Goal: Transaction & Acquisition: Purchase product/service

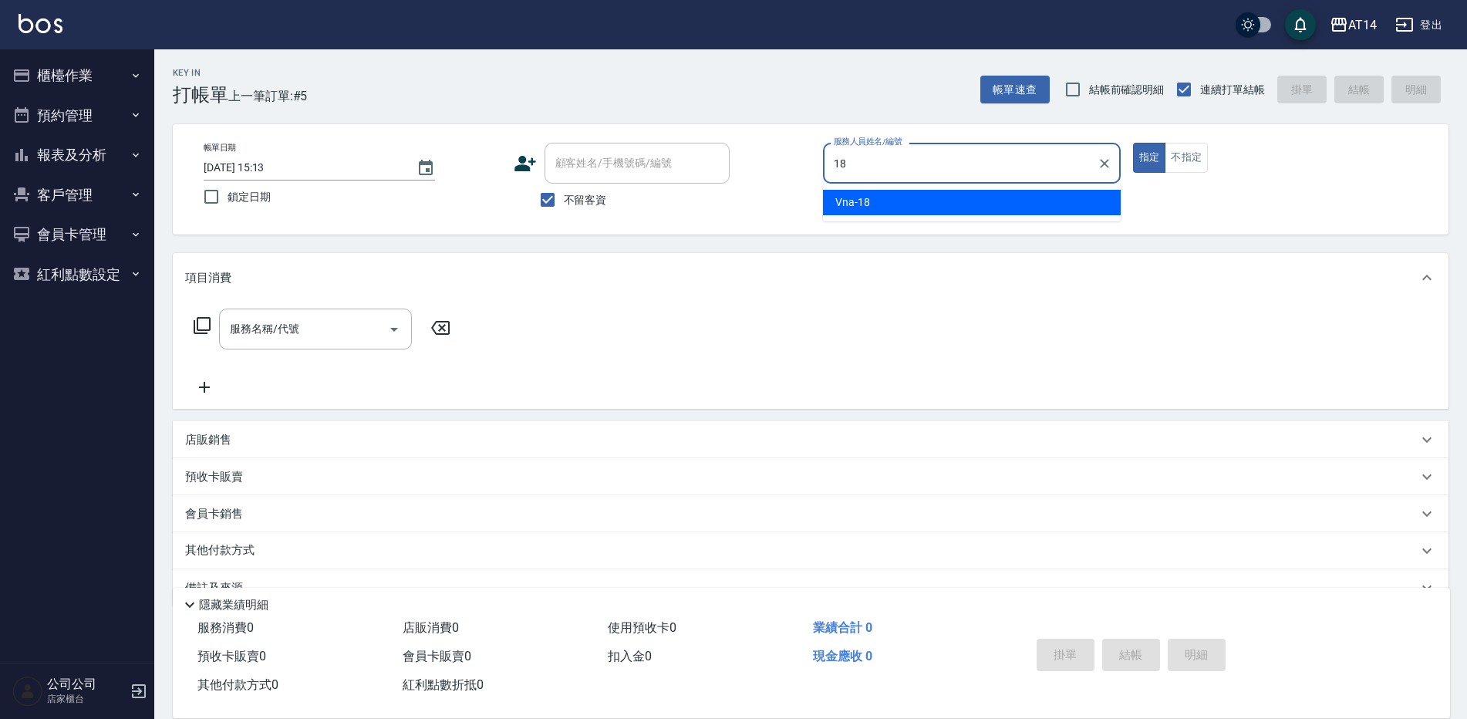
type input "18"
type button "true"
type input "Vna-18"
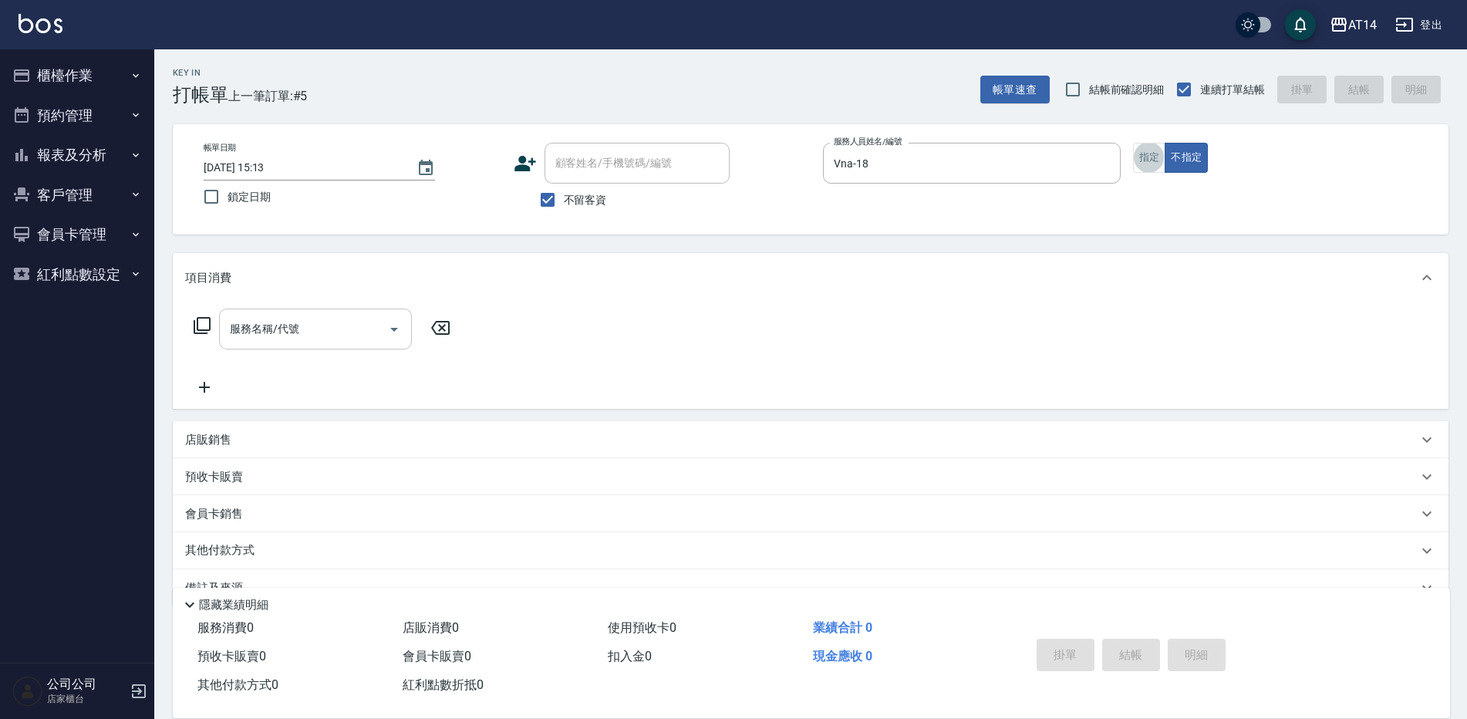
click at [292, 342] on input "服務名稱/代號" at bounding box center [304, 328] width 156 height 27
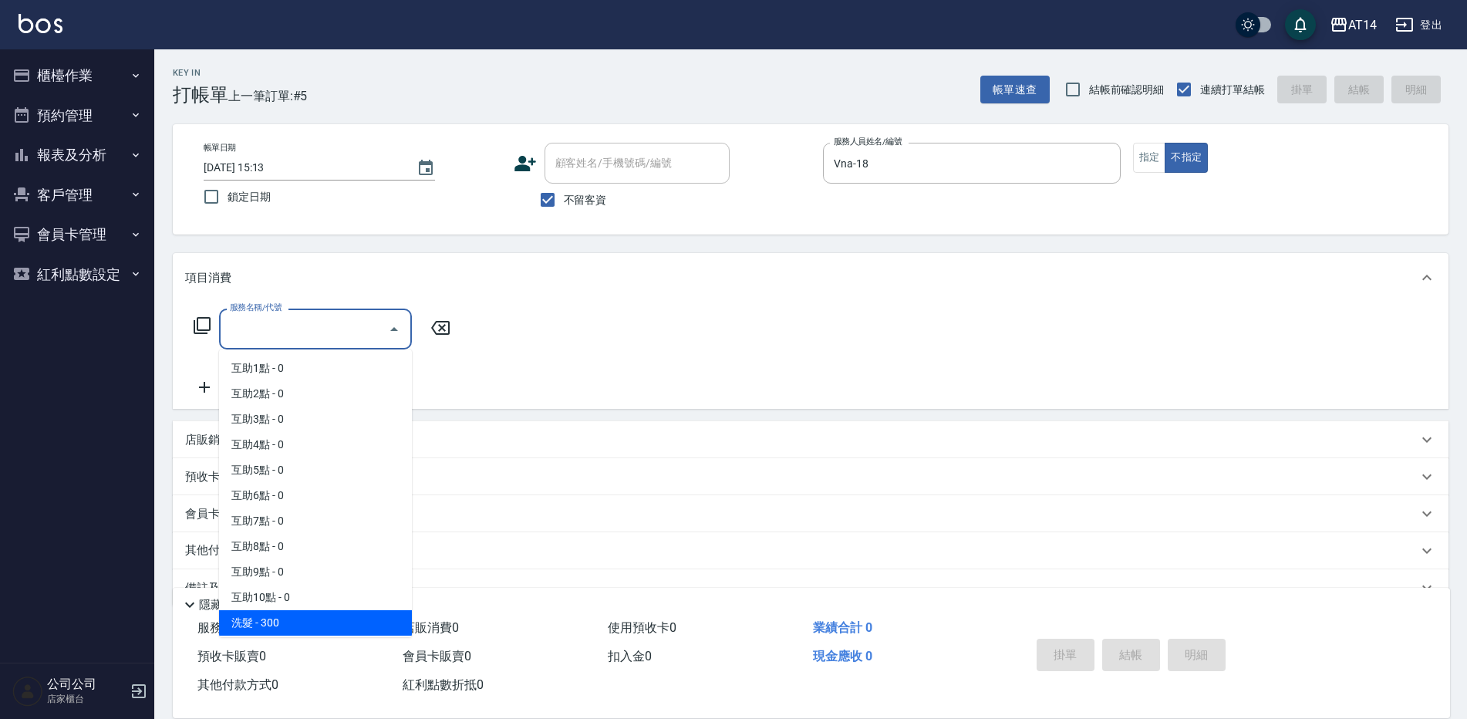
click at [309, 624] on span "洗髮 - 300" at bounding box center [315, 622] width 193 height 25
type input "洗髮(011)"
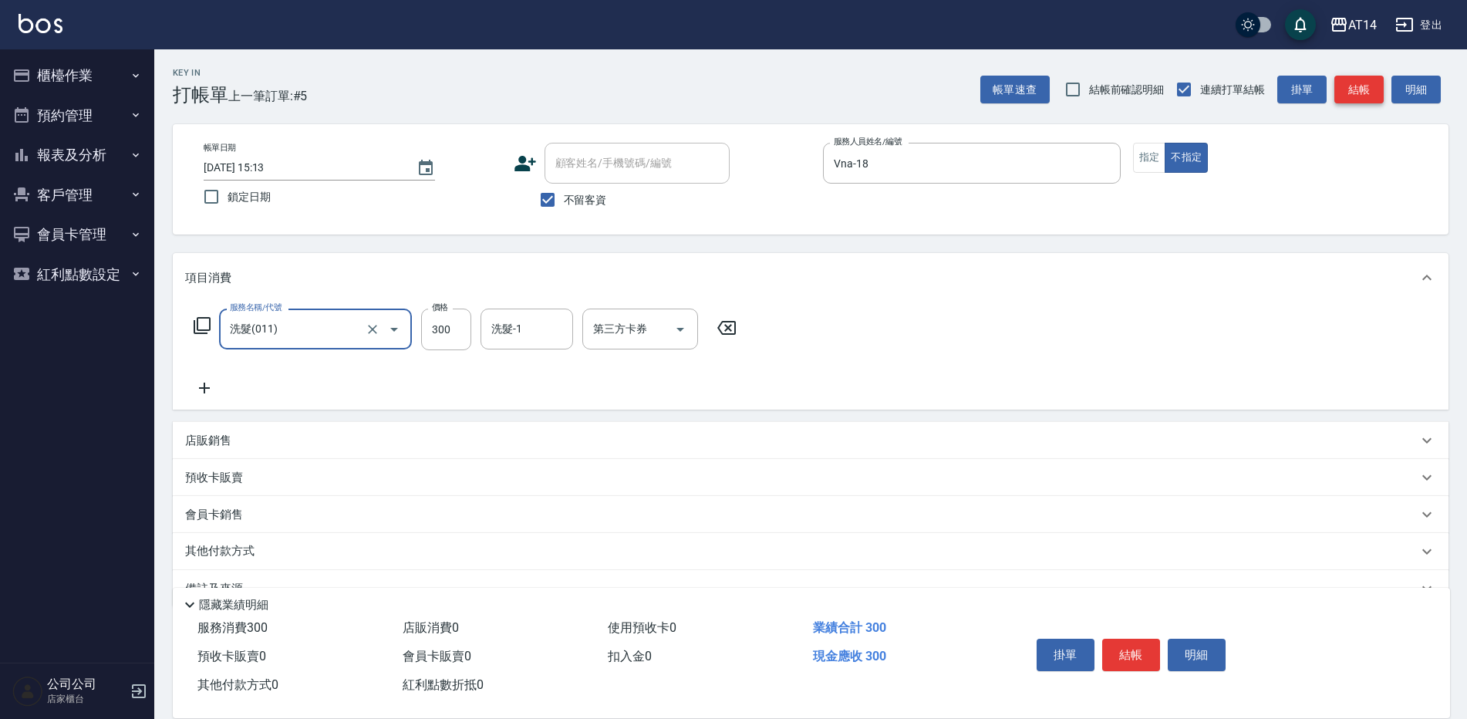
click at [1369, 93] on button "結帳" at bounding box center [1358, 90] width 49 height 29
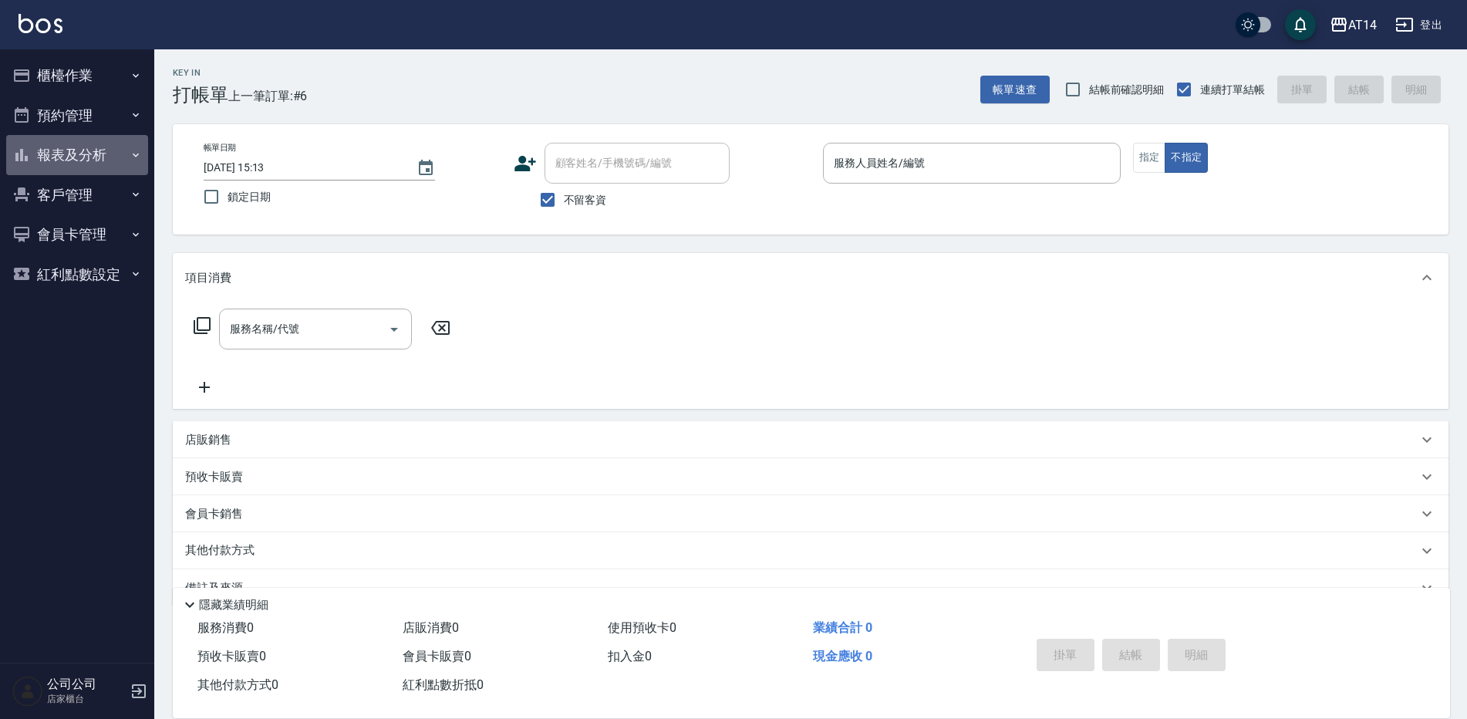
click at [106, 149] on button "報表及分析" at bounding box center [77, 155] width 142 height 40
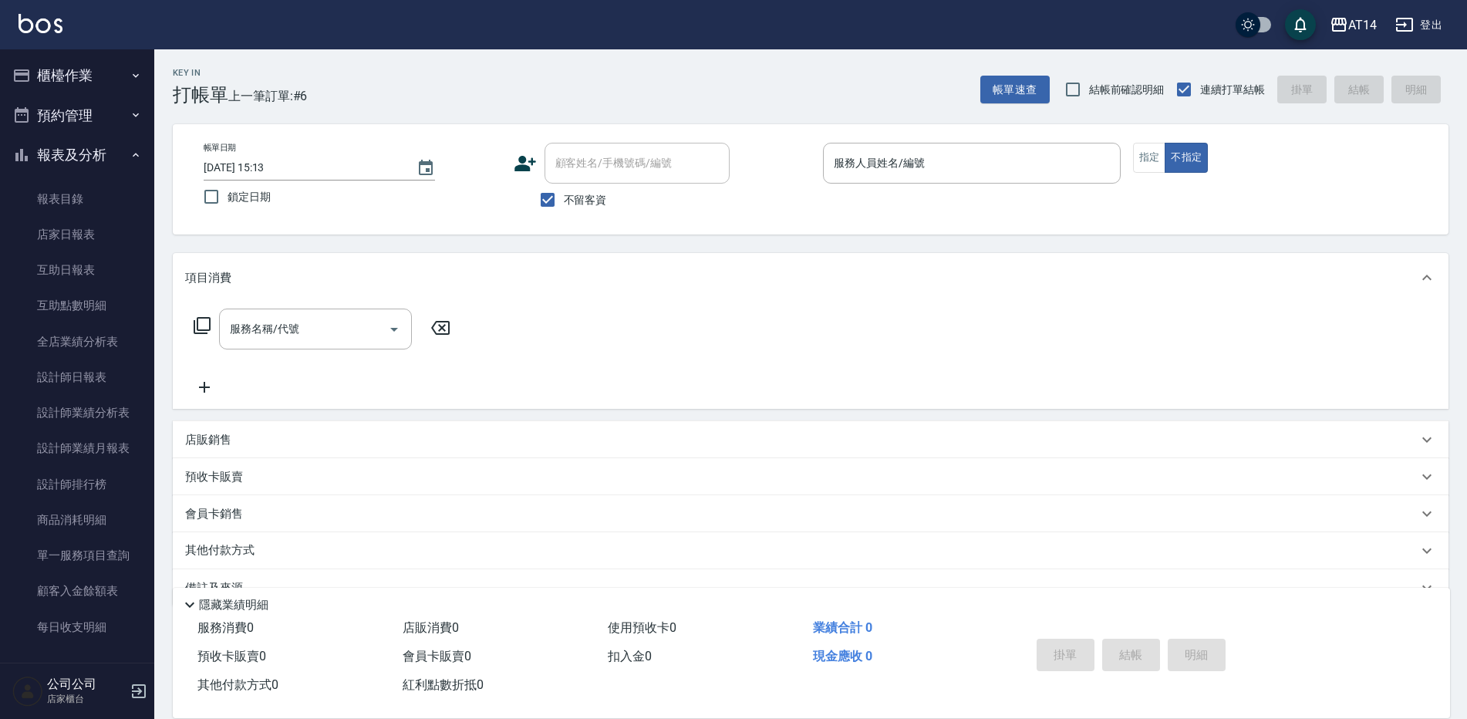
click at [89, 112] on button "預約管理" at bounding box center [77, 116] width 142 height 40
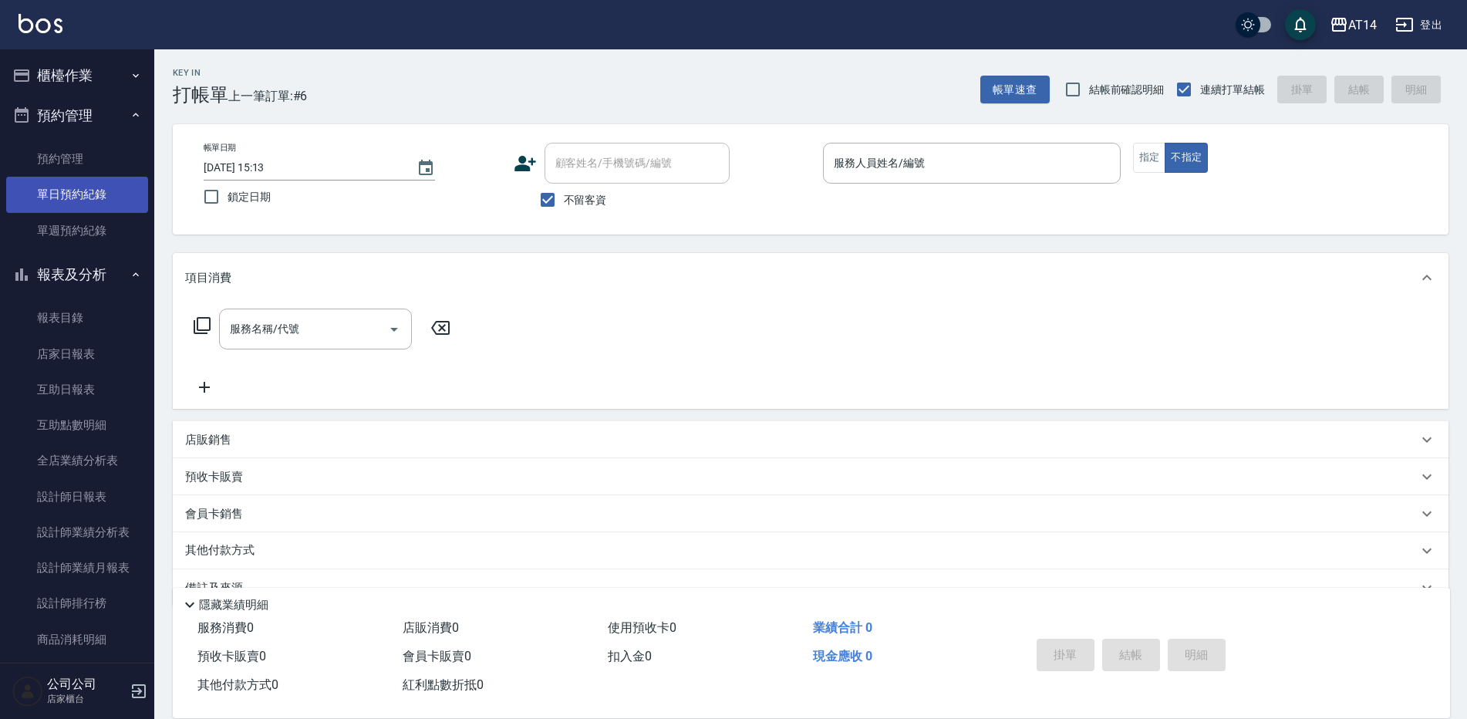
click at [94, 192] on link "單日預約紀錄" at bounding box center [77, 194] width 142 height 35
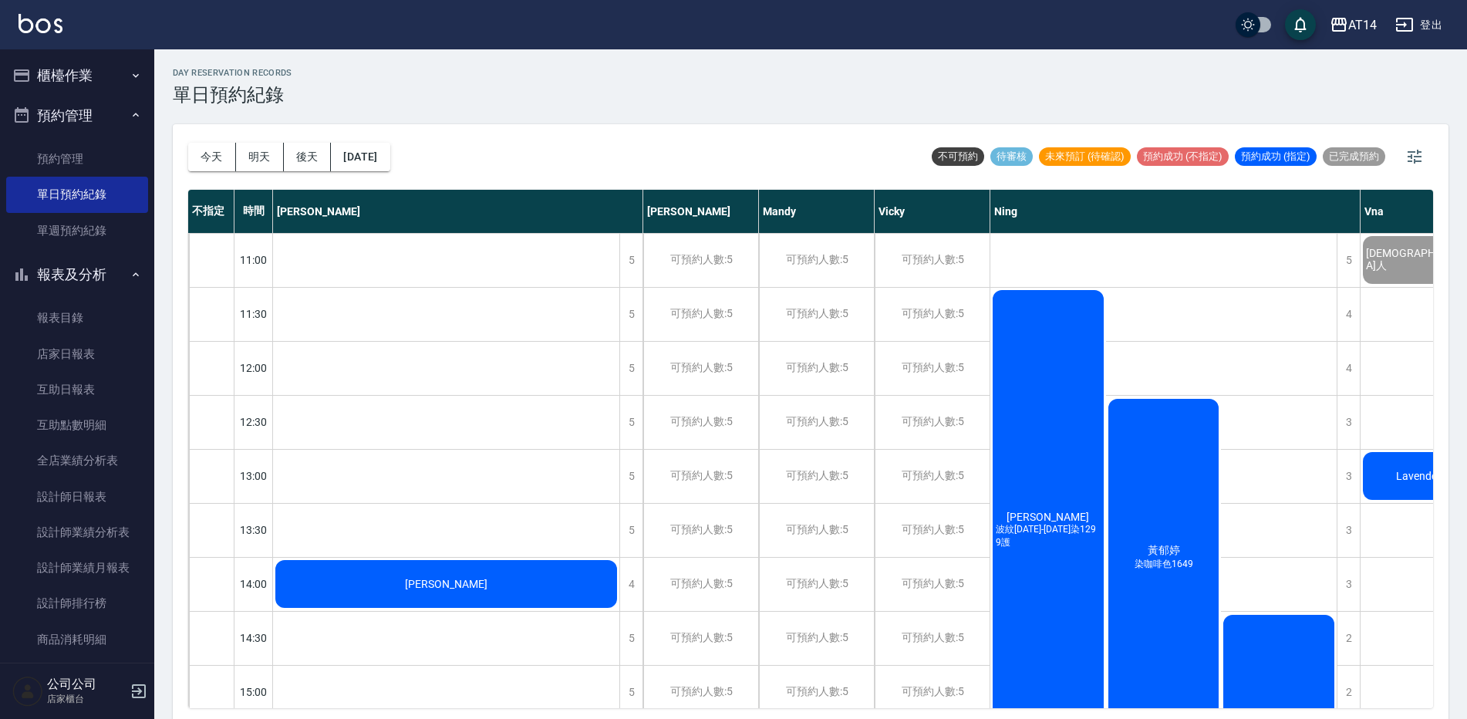
click at [619, 558] on div "[PERSON_NAME]涵 波紋[DATE]-[DATE]染1299護" at bounding box center [446, 584] width 346 height 52
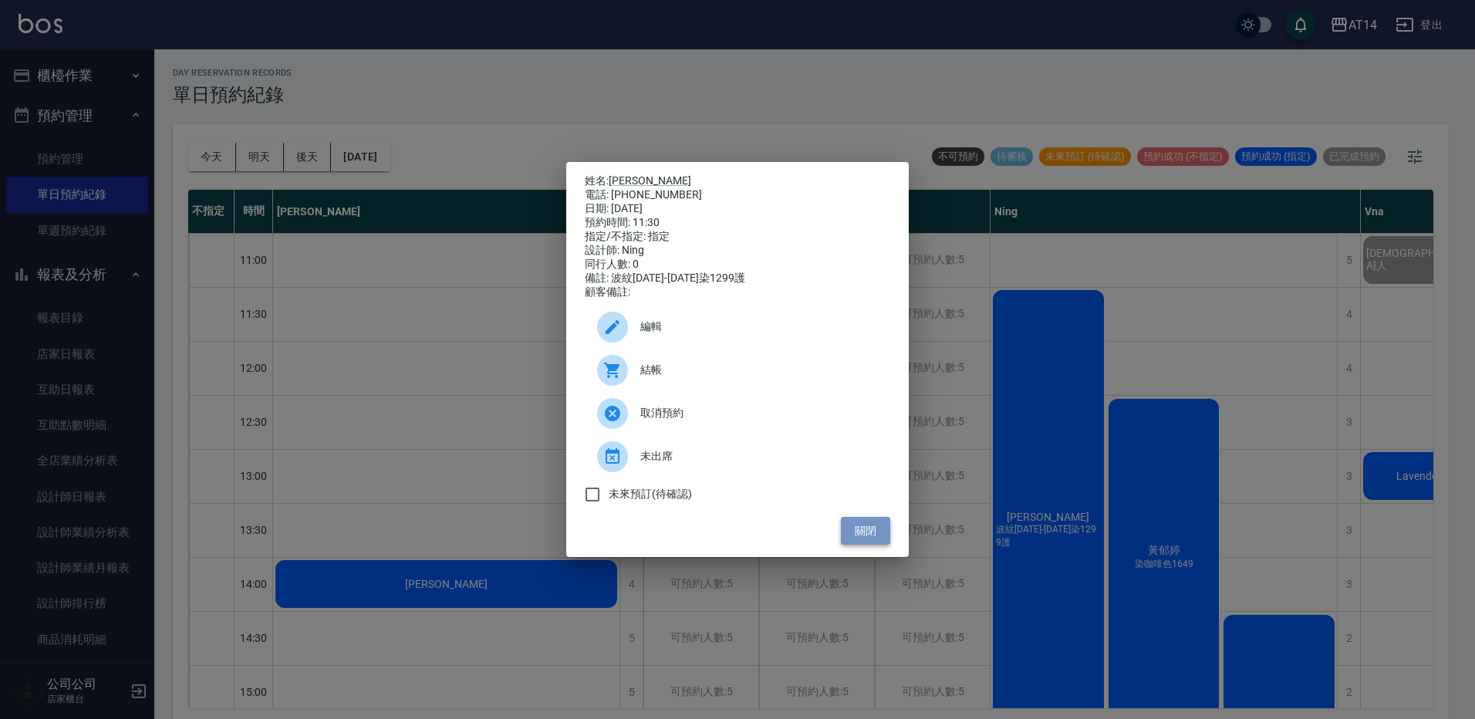
click at [871, 533] on button "關閉" at bounding box center [865, 531] width 49 height 29
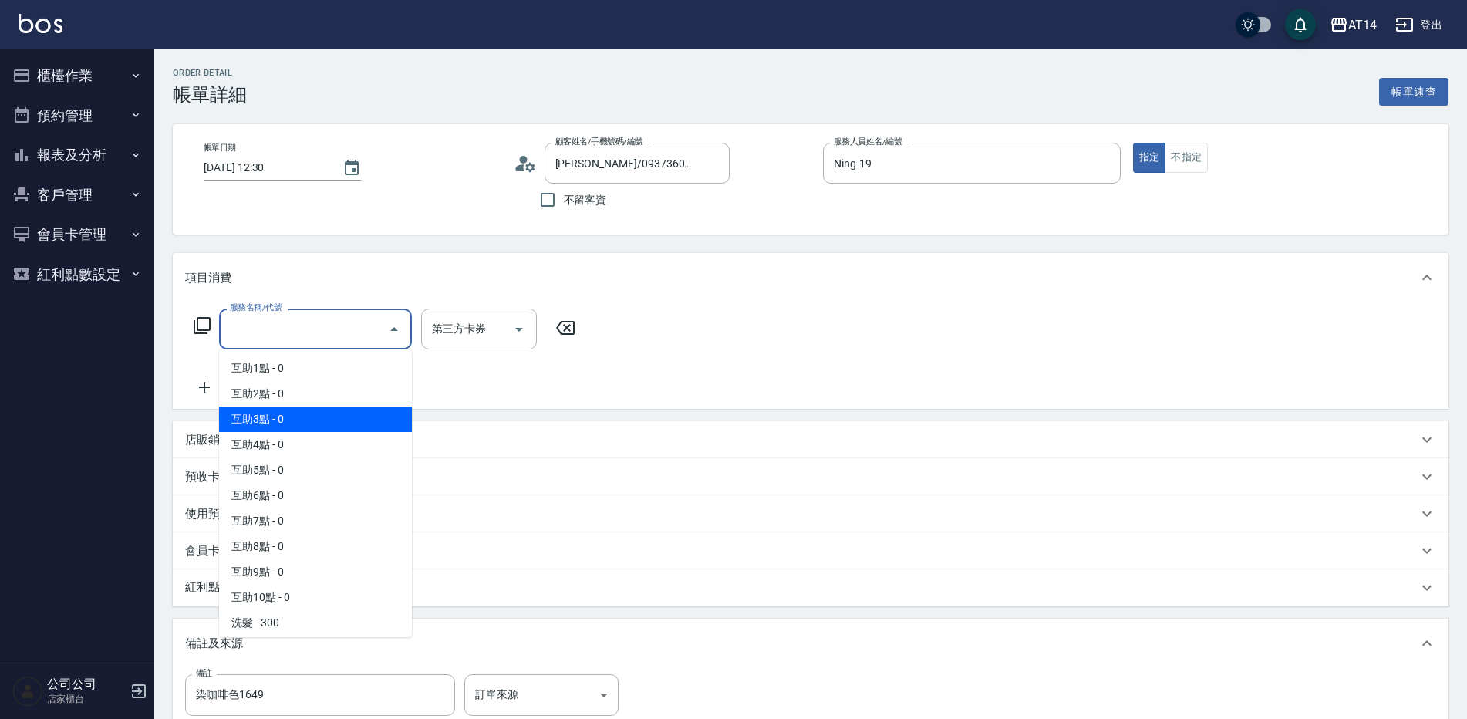
click at [302, 416] on span "互助3點 - 0" at bounding box center [315, 419] width 193 height 25
type input "互助3點(003)"
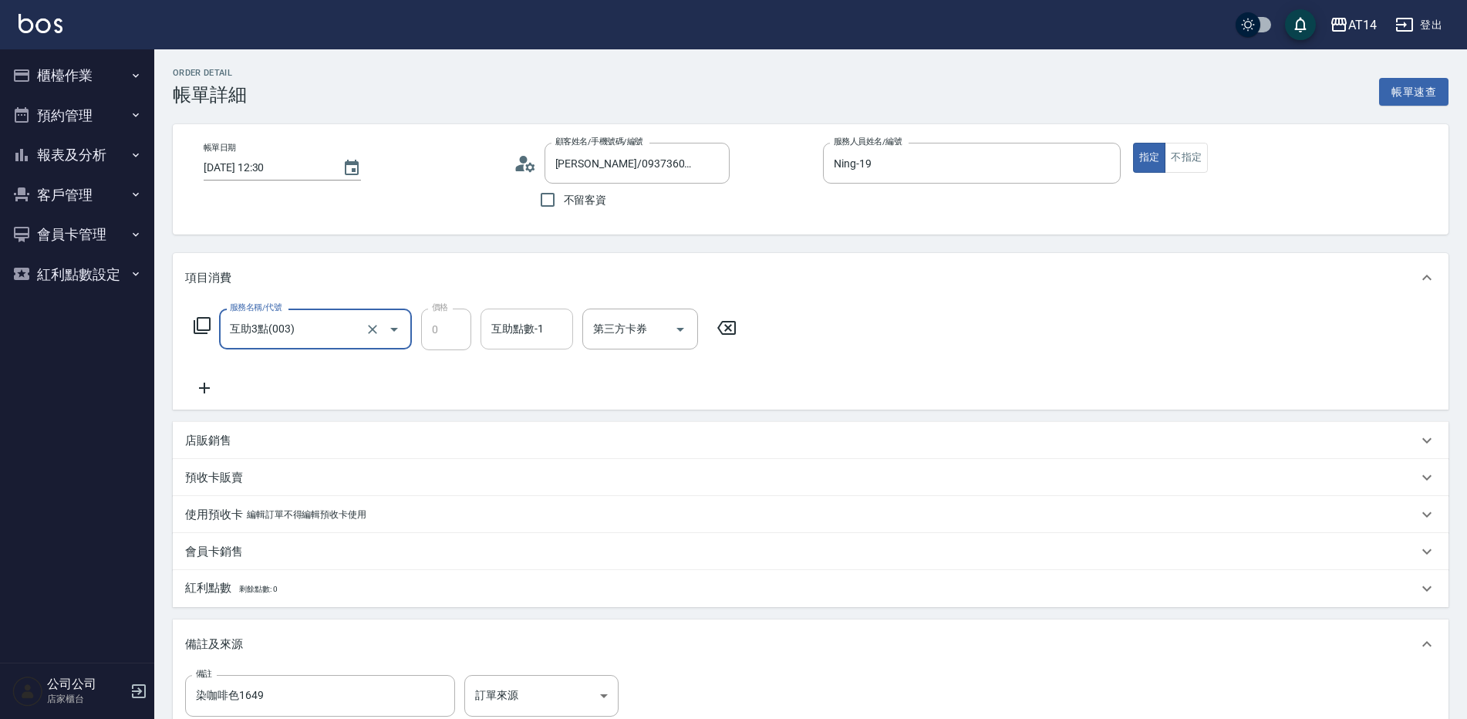
click at [513, 327] on div "互助點數-1 互助點數-1" at bounding box center [527, 329] width 93 height 41
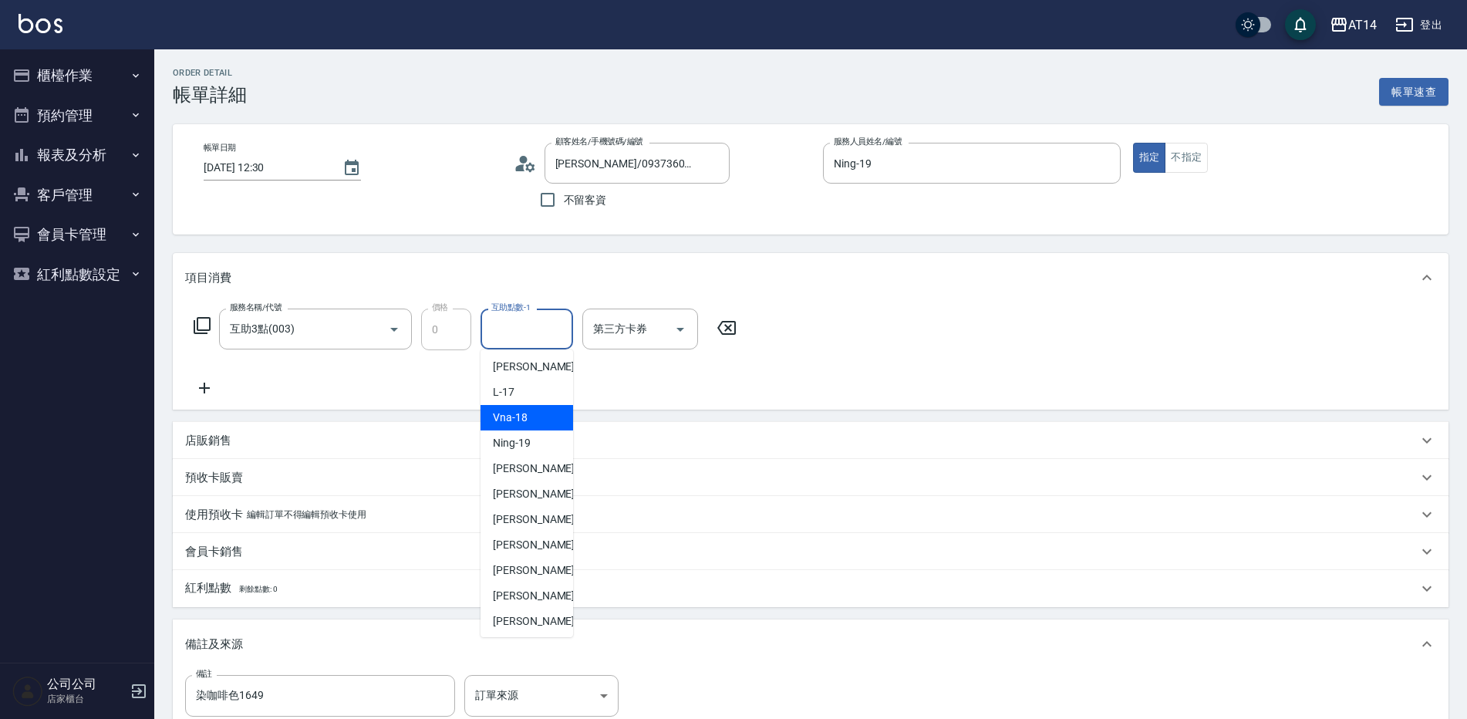
scroll to position [234, 0]
click at [528, 542] on span "楊明月 -63" at bounding box center [541, 542] width 97 height 16
type input "楊明月-63"
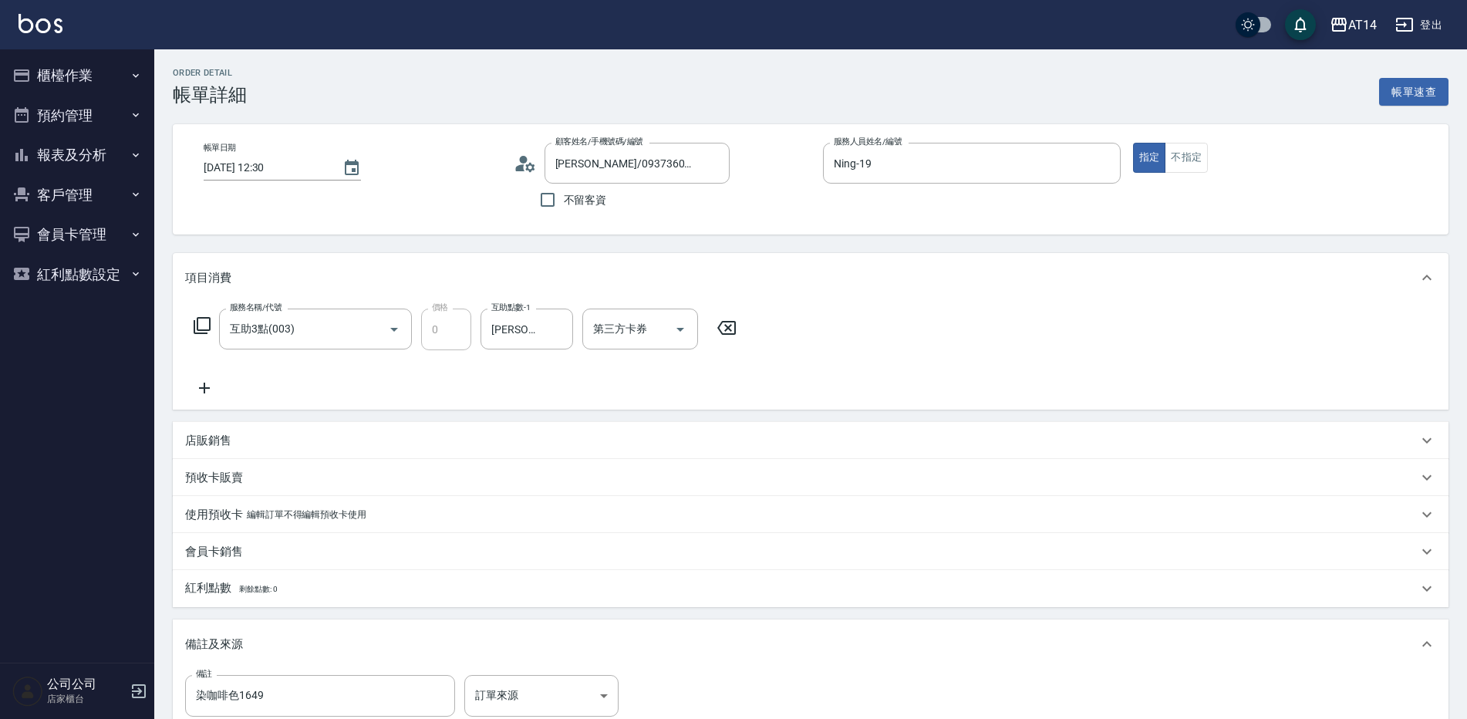
click at [207, 379] on icon at bounding box center [204, 388] width 39 height 19
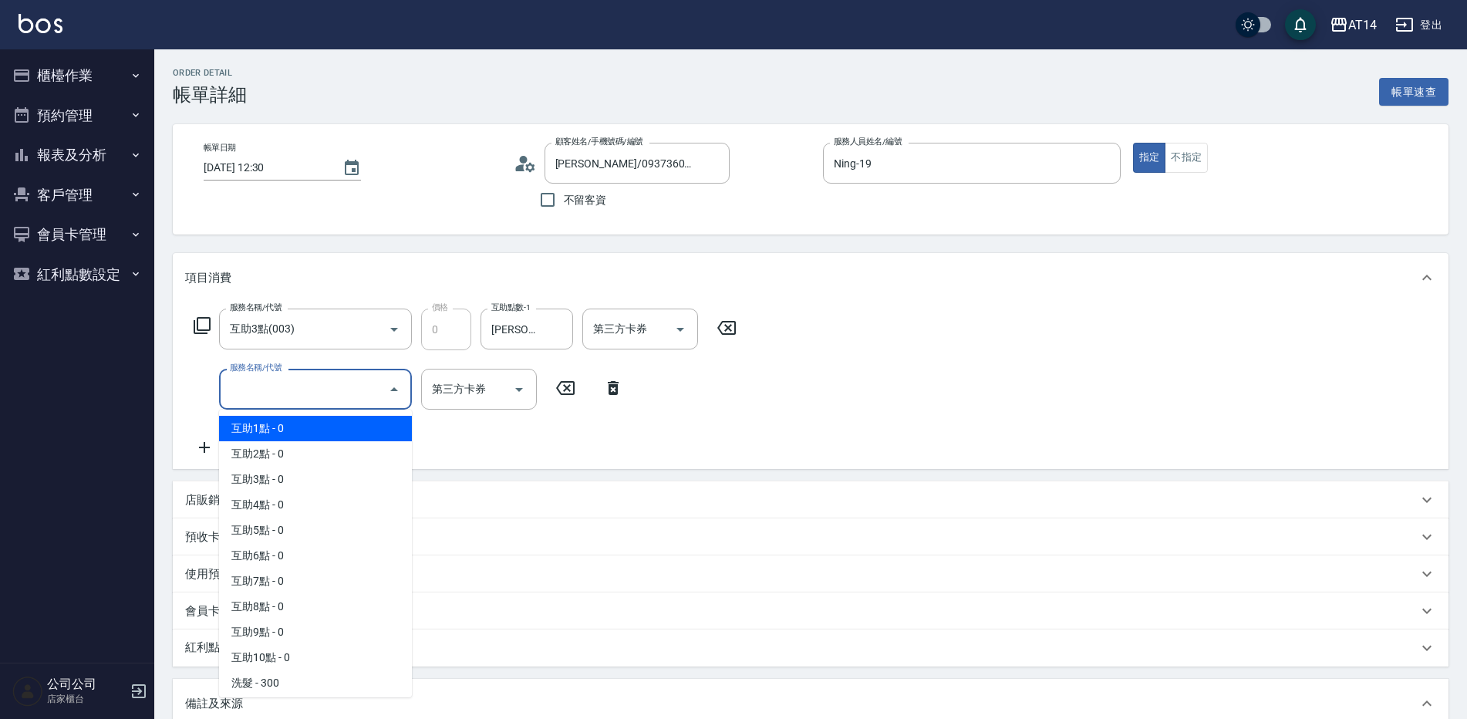
click at [263, 383] on input "服務名稱/代號" at bounding box center [304, 389] width 156 height 27
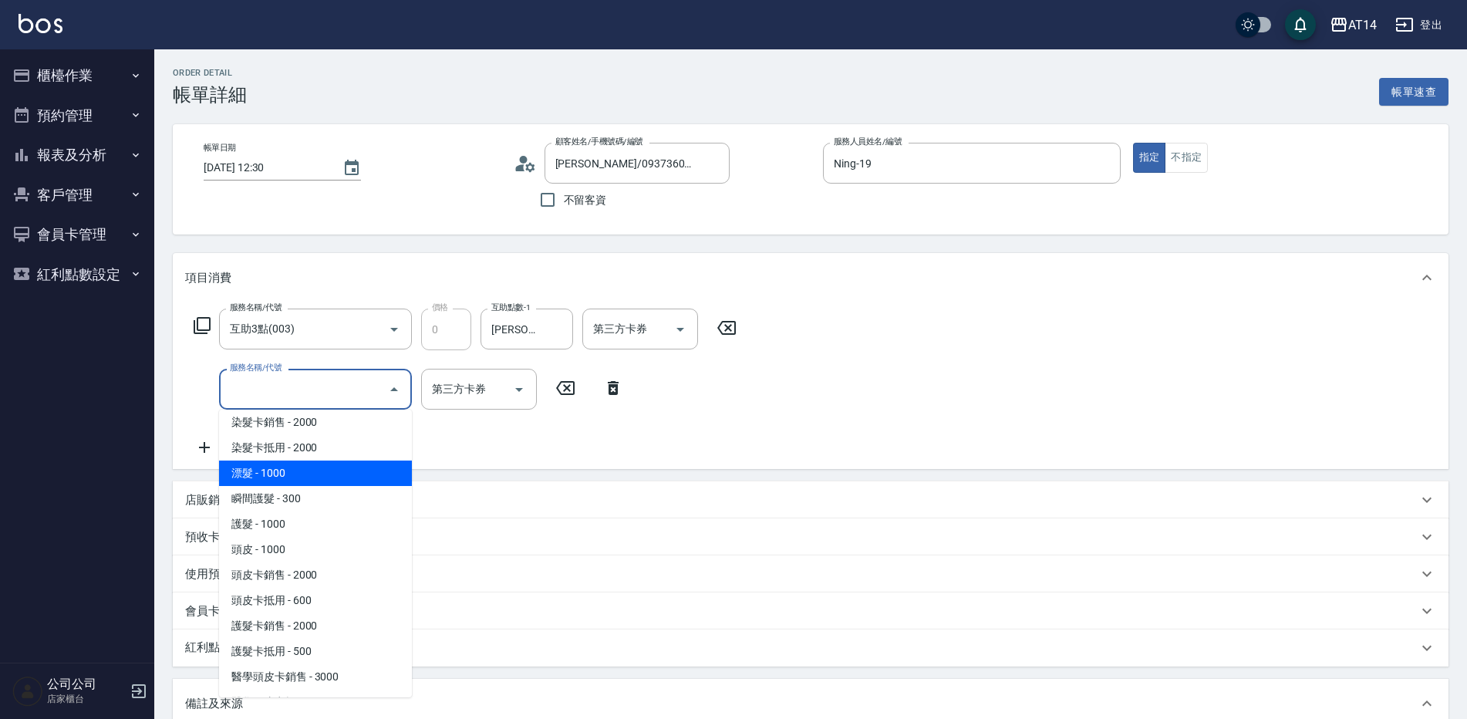
scroll to position [540, 0]
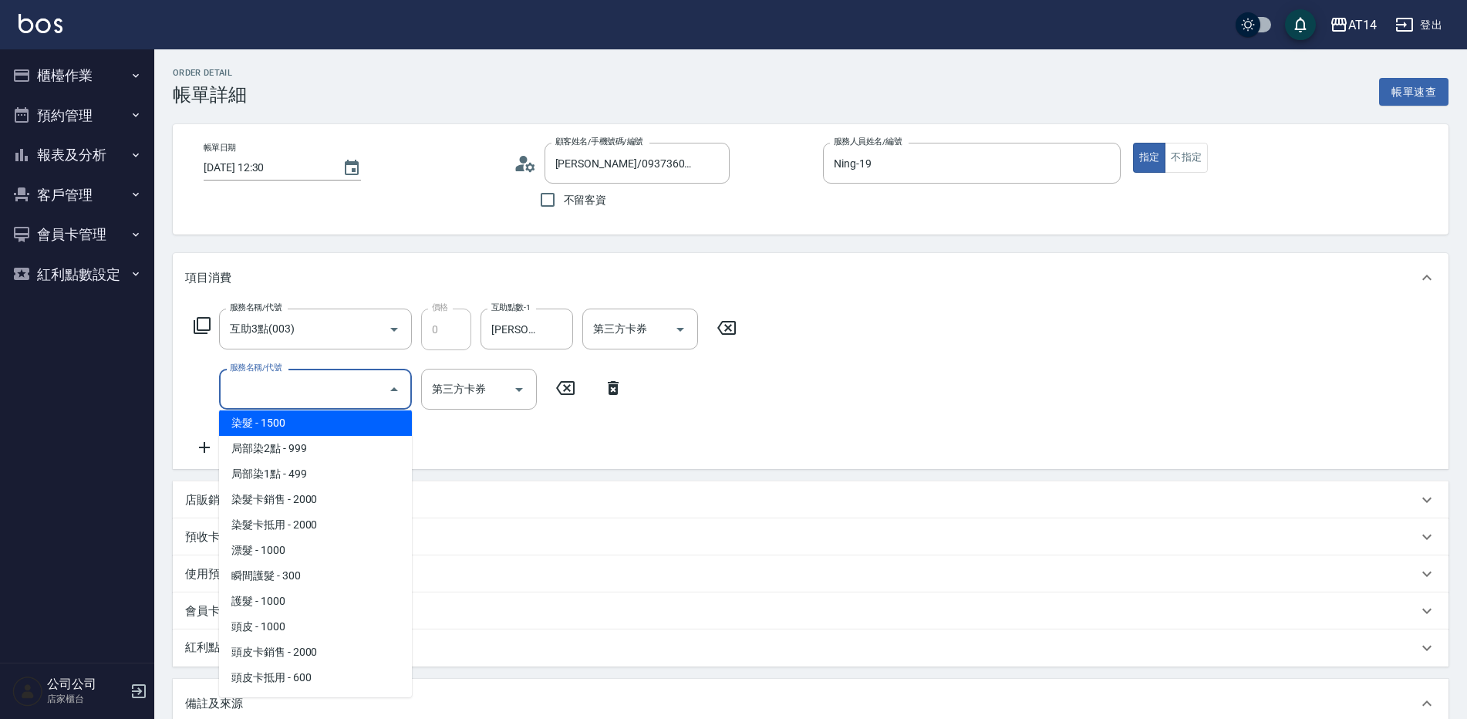
click at [282, 426] on span "染髮 - 1500" at bounding box center [315, 422] width 193 height 25
type input "3"
type input "染髮(041)"
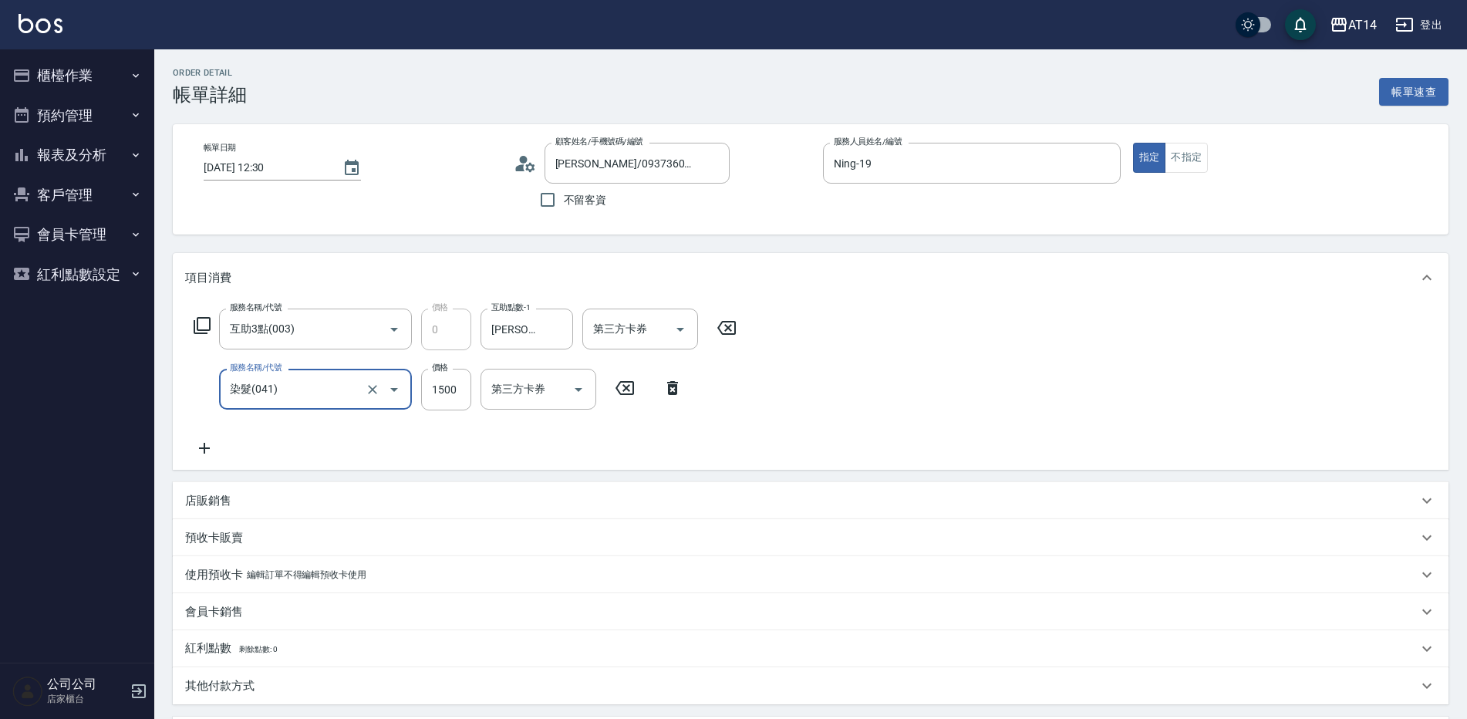
click at [211, 448] on icon at bounding box center [204, 448] width 39 height 19
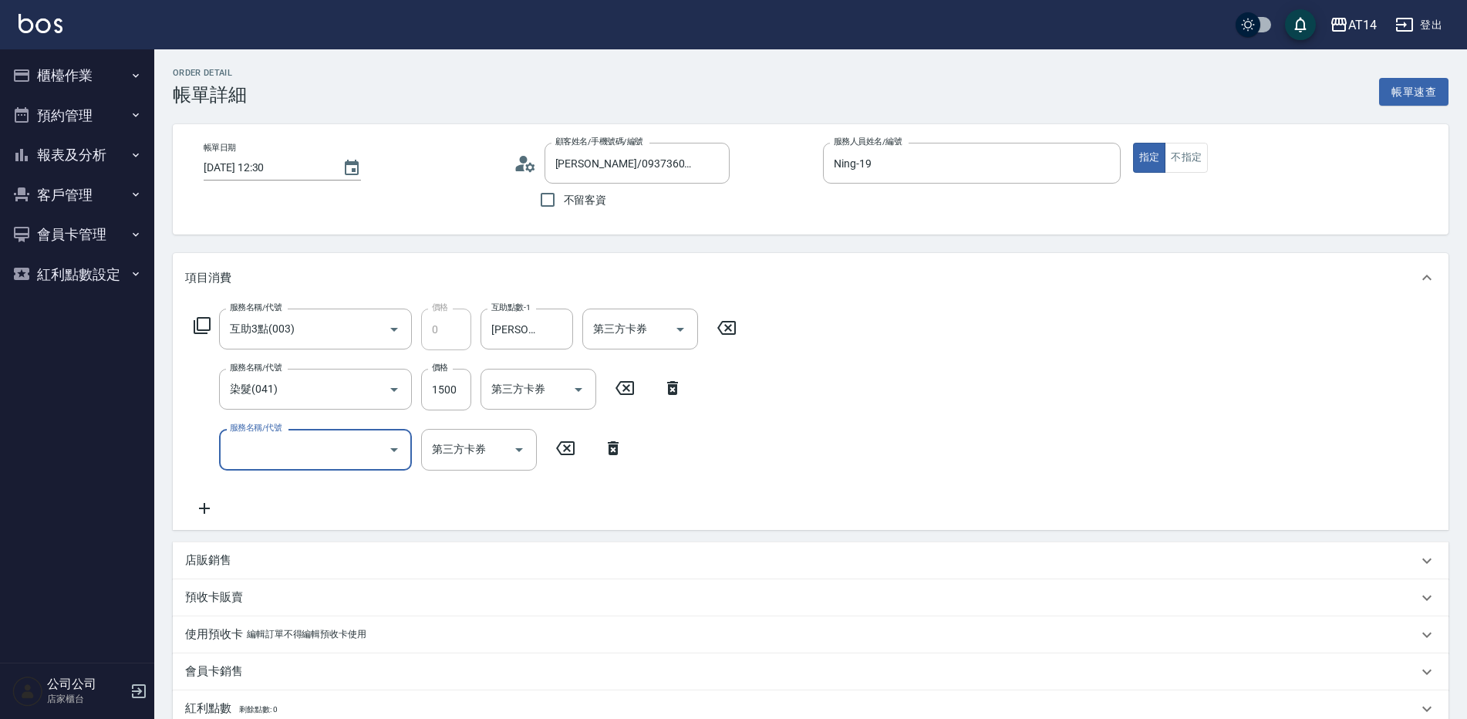
click at [271, 448] on input "服務名稱/代號" at bounding box center [304, 449] width 156 height 27
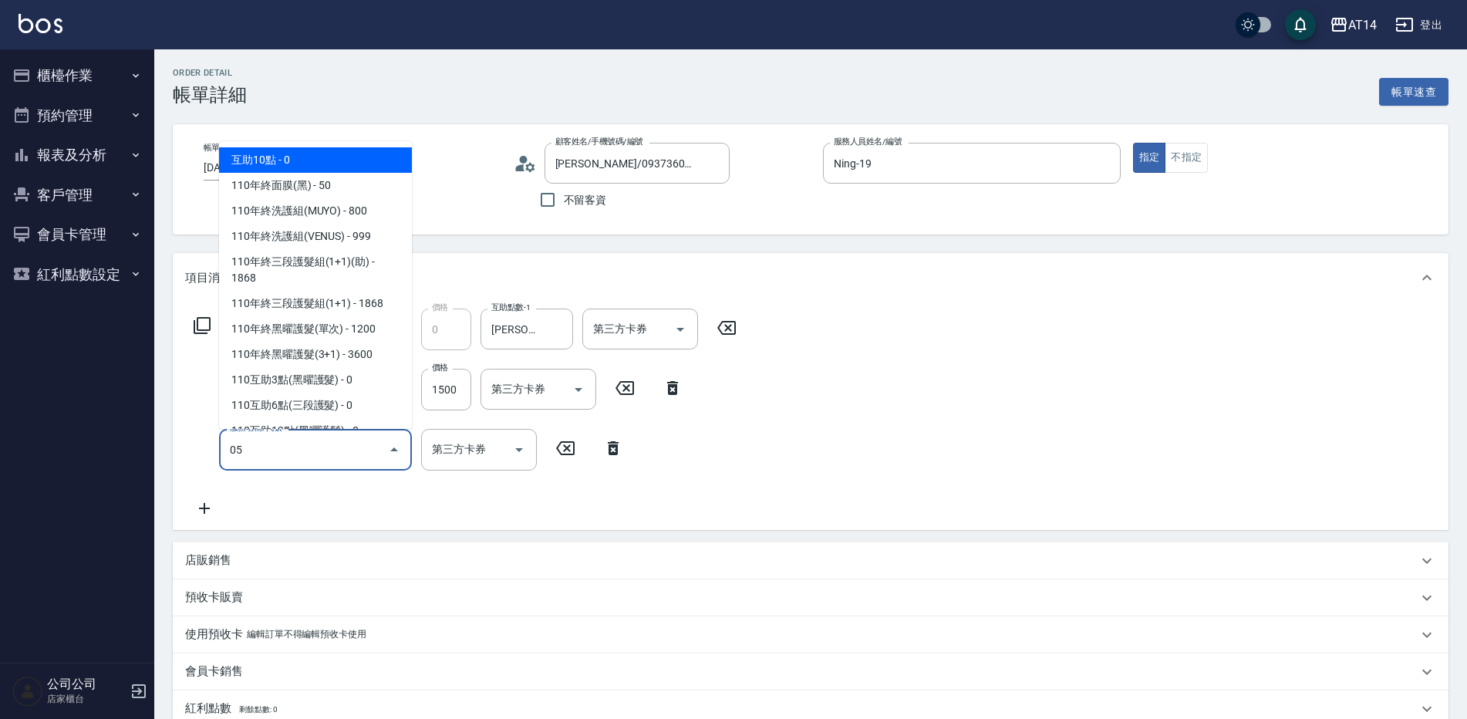
type input "051"
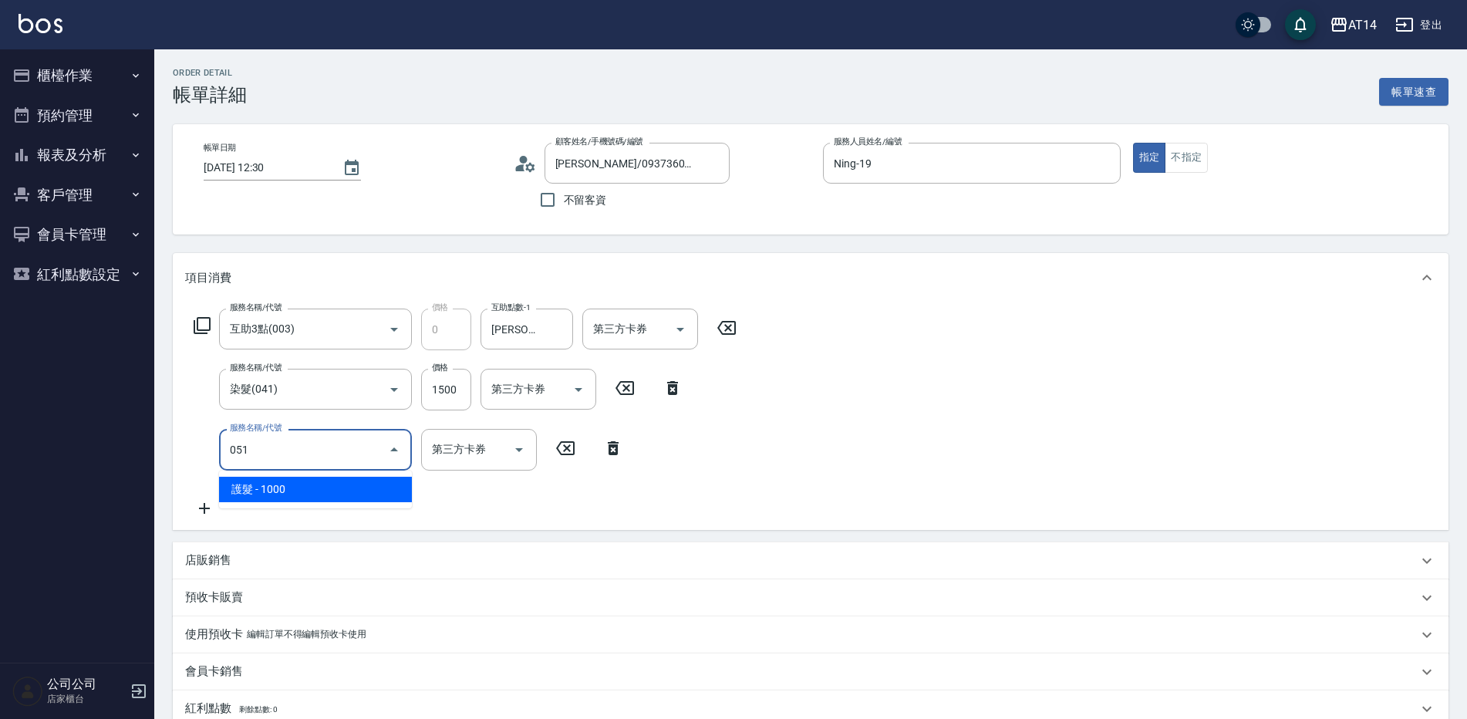
type input "5"
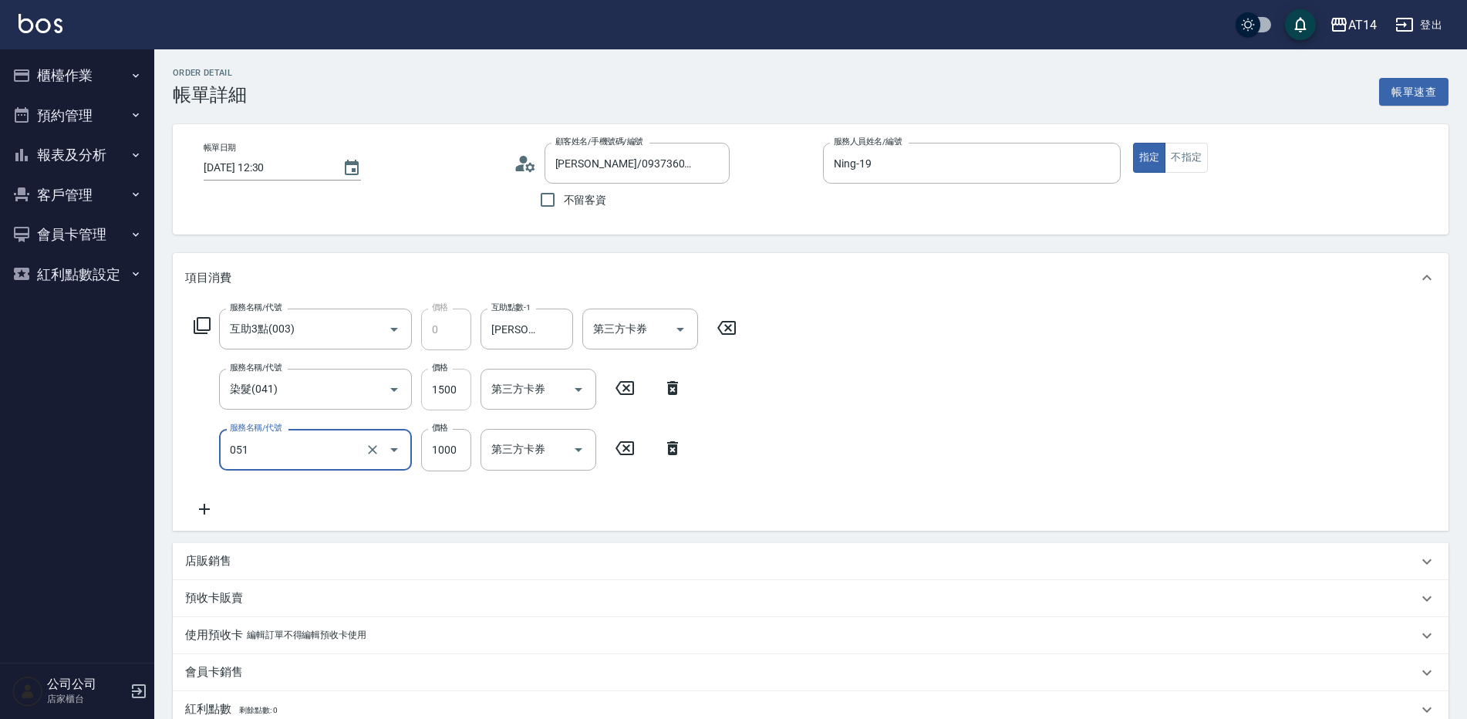
type input "護髮(051)"
click at [430, 396] on input "1500" at bounding box center [446, 390] width 50 height 42
type input "1"
type input "2"
type input "1649"
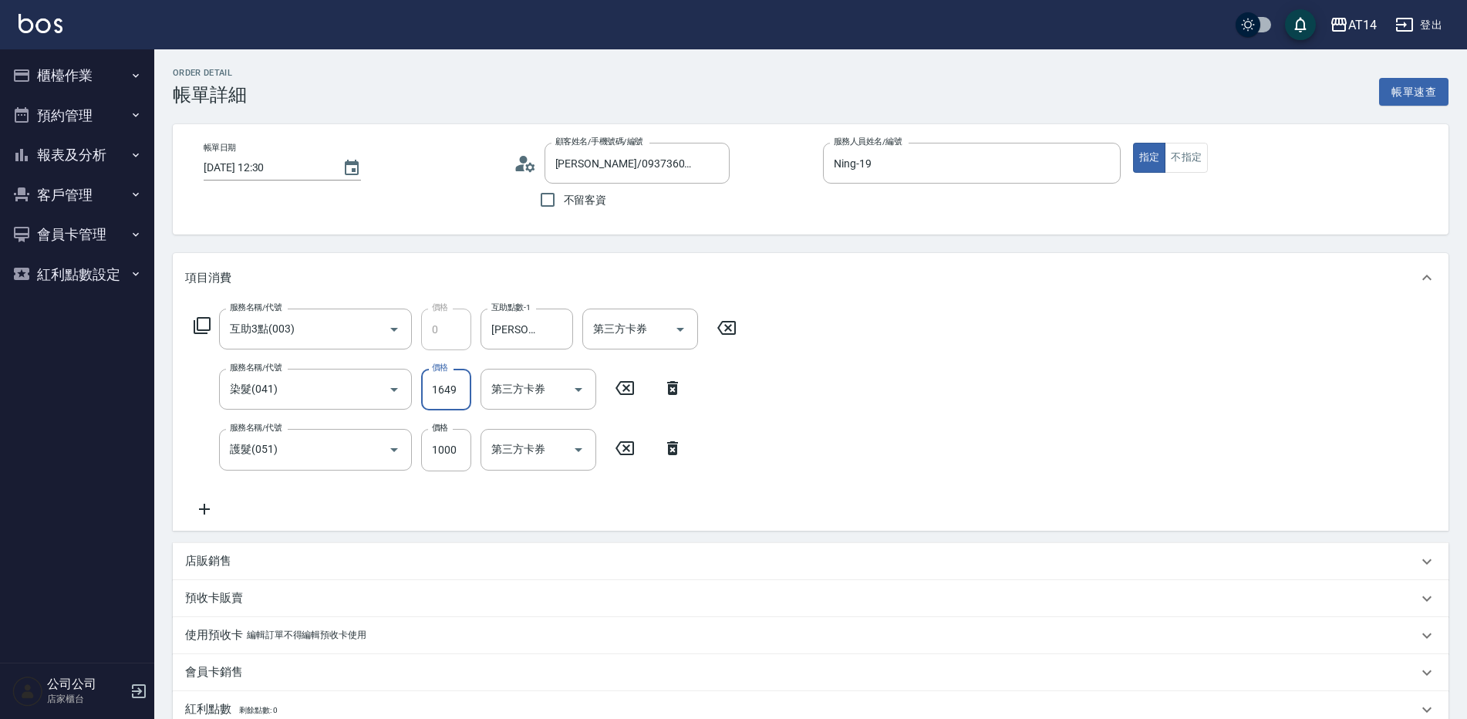
type input "5"
type input "1649"
click at [443, 438] on input "1000" at bounding box center [446, 450] width 50 height 42
type input "1"
type input "3"
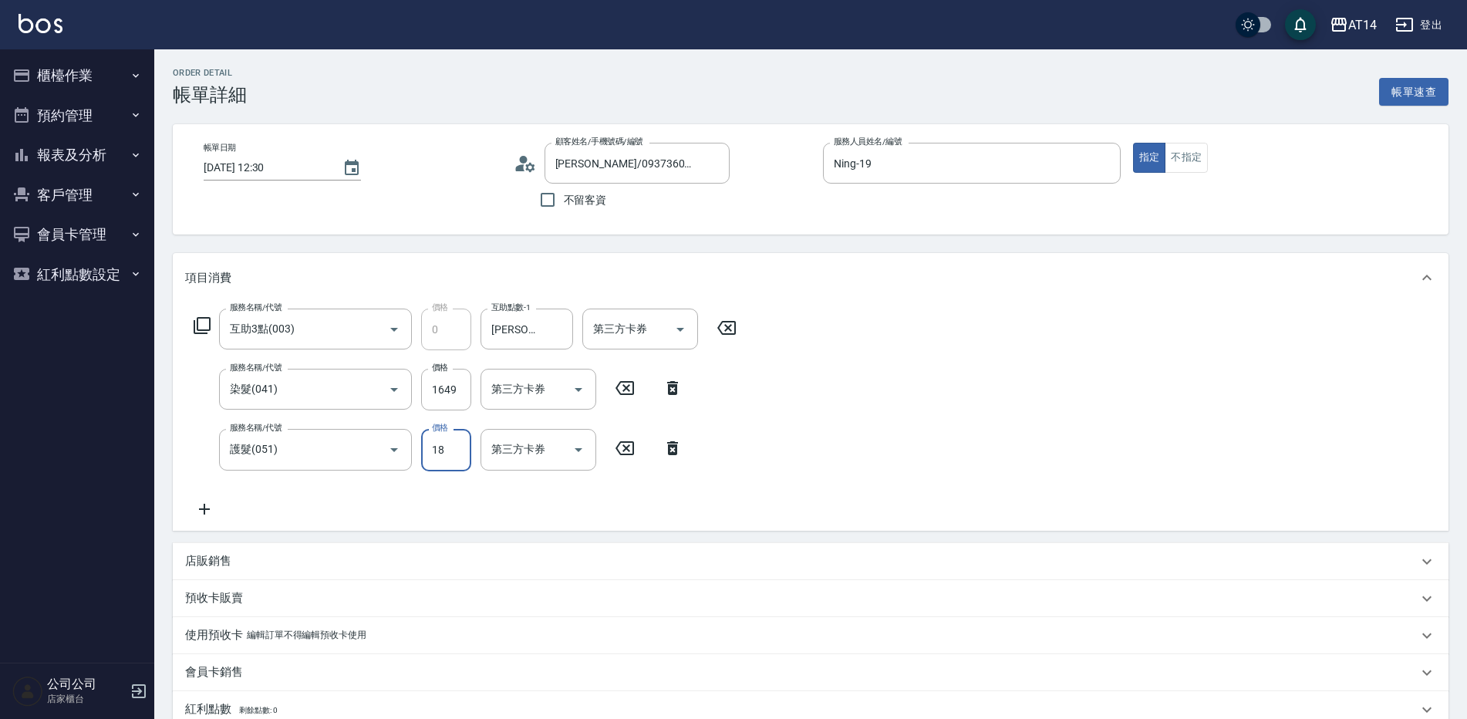
type input "180"
type input "4"
type input "1800"
type input "7"
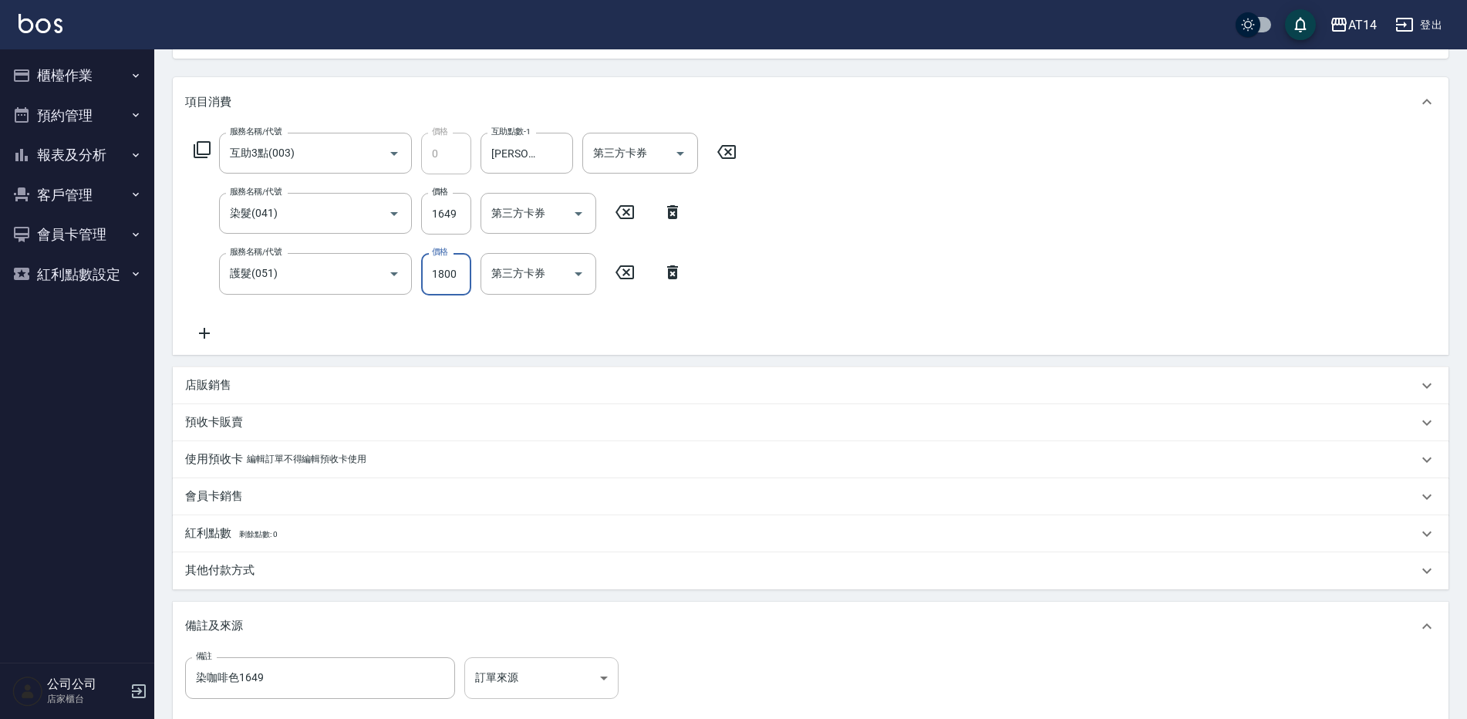
scroll to position [353, 0]
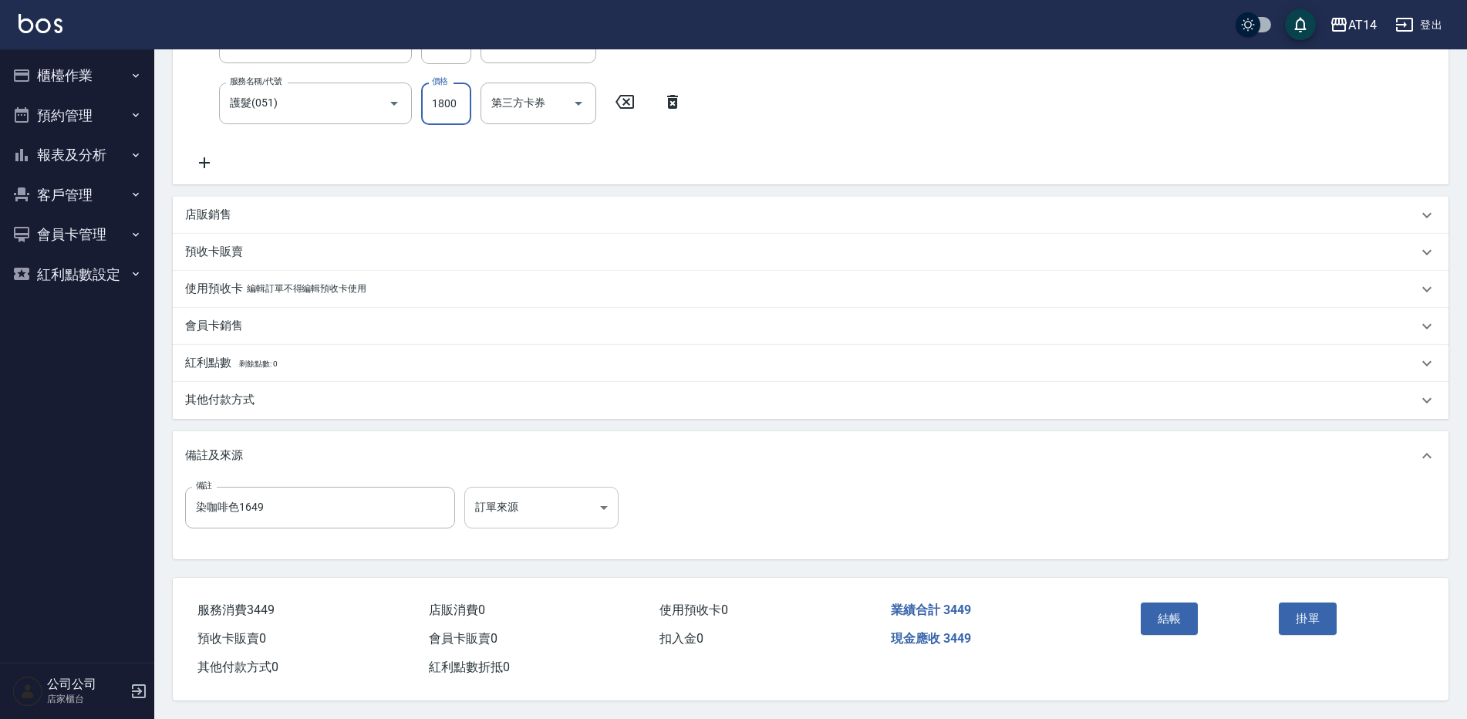
type input "1800"
click at [589, 501] on body "AT14 登出 櫃檯作業 打帳單 帳單列表 掛單列表 現金收支登錄 材料自購登錄 每日結帳 排班表 掃碼打卡 預約管理 預約管理 單日預約紀錄 單週預約紀錄 …" at bounding box center [733, 186] width 1467 height 1065
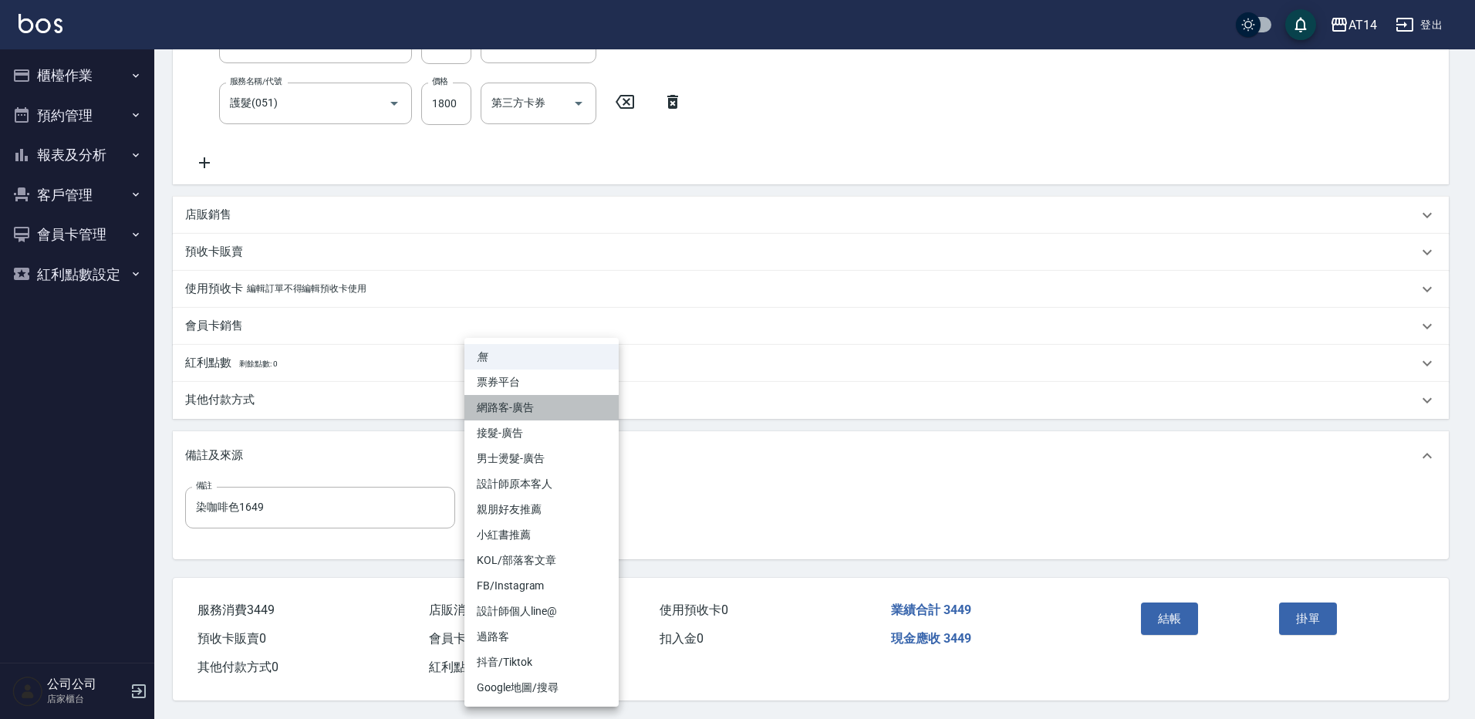
click at [536, 413] on li "網路客-廣告" at bounding box center [541, 407] width 154 height 25
type input "網路客-廣告"
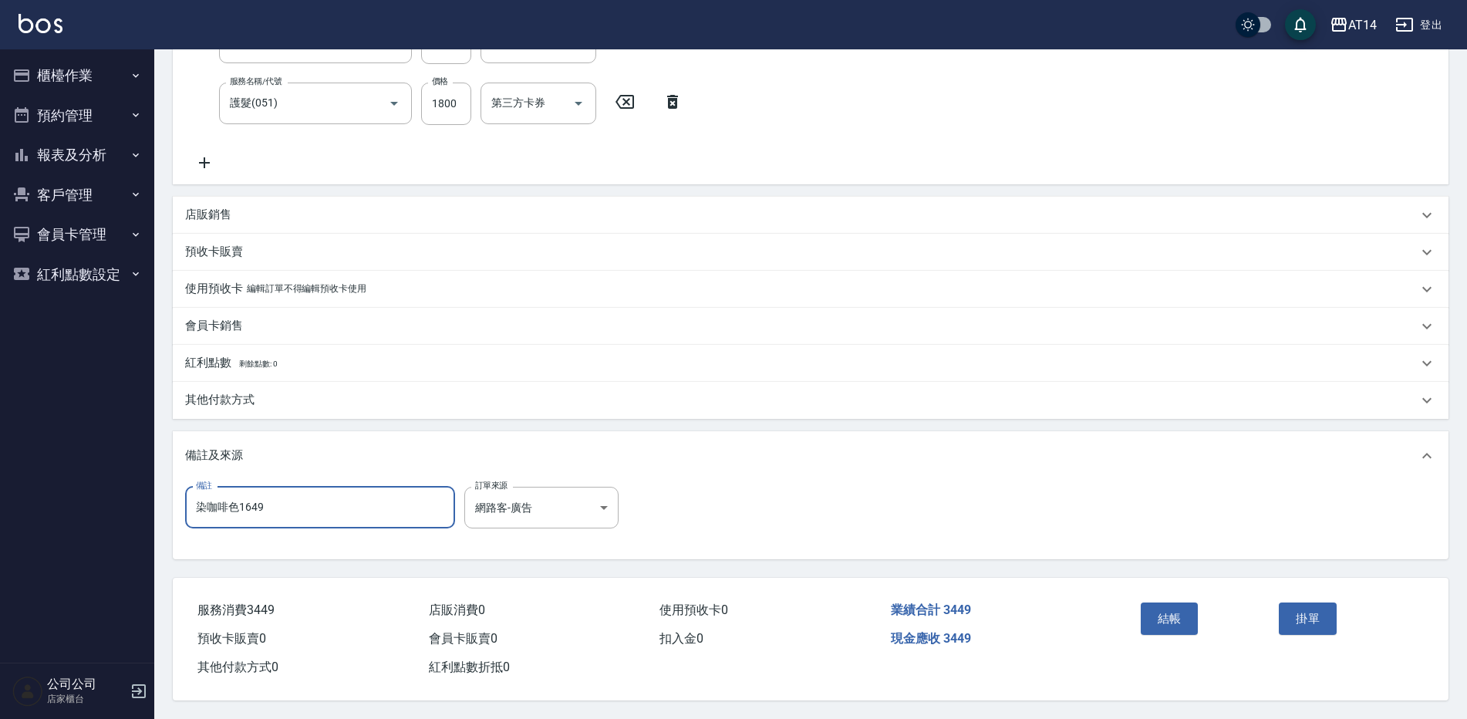
drag, startPoint x: 359, startPoint y: 502, endPoint x: 178, endPoint y: 498, distance: 181.3
click at [178, 498] on div "備註 染咖啡色1649 備註 訂單來源 網路客-廣告 網路客-廣告 訂單來源" at bounding box center [811, 520] width 1276 height 79
click at [1170, 606] on button "結帳" at bounding box center [1170, 618] width 58 height 32
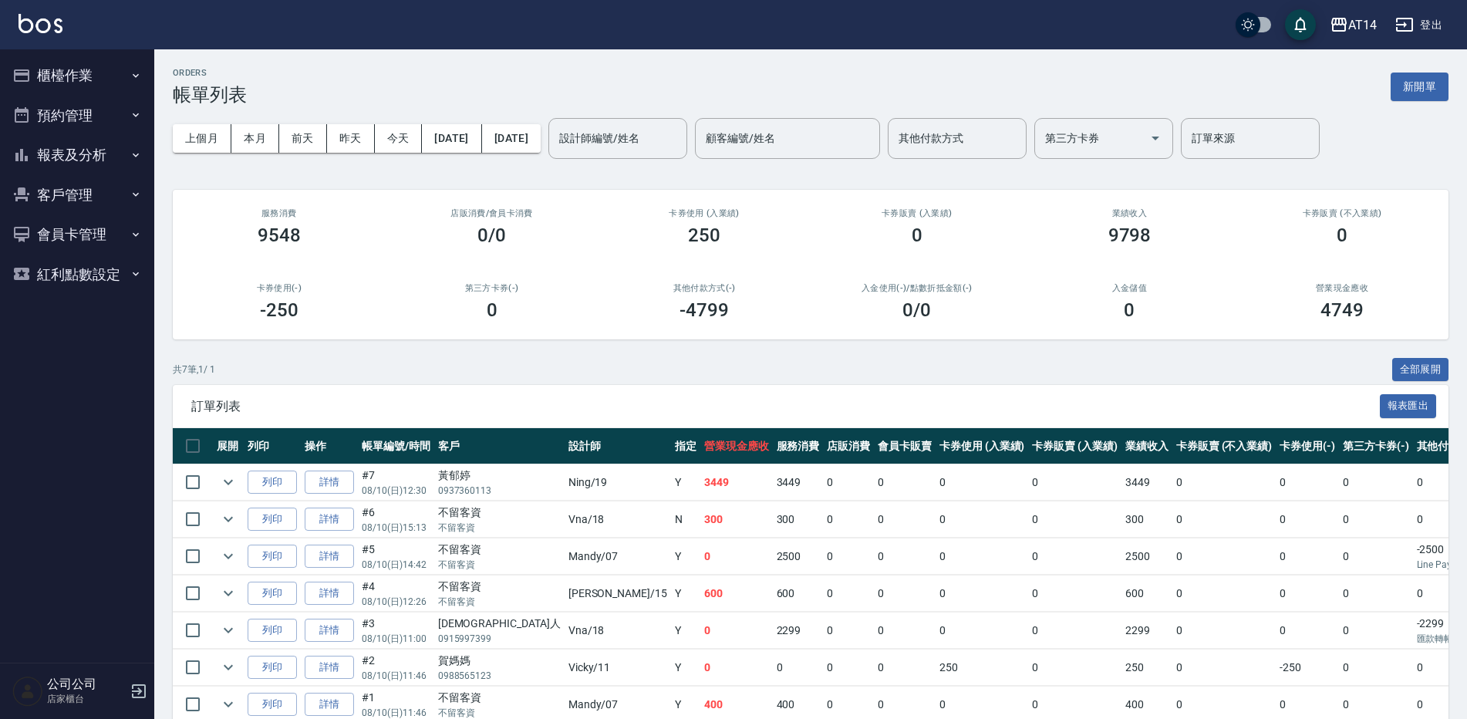
click at [100, 157] on button "報表及分析" at bounding box center [77, 155] width 142 height 40
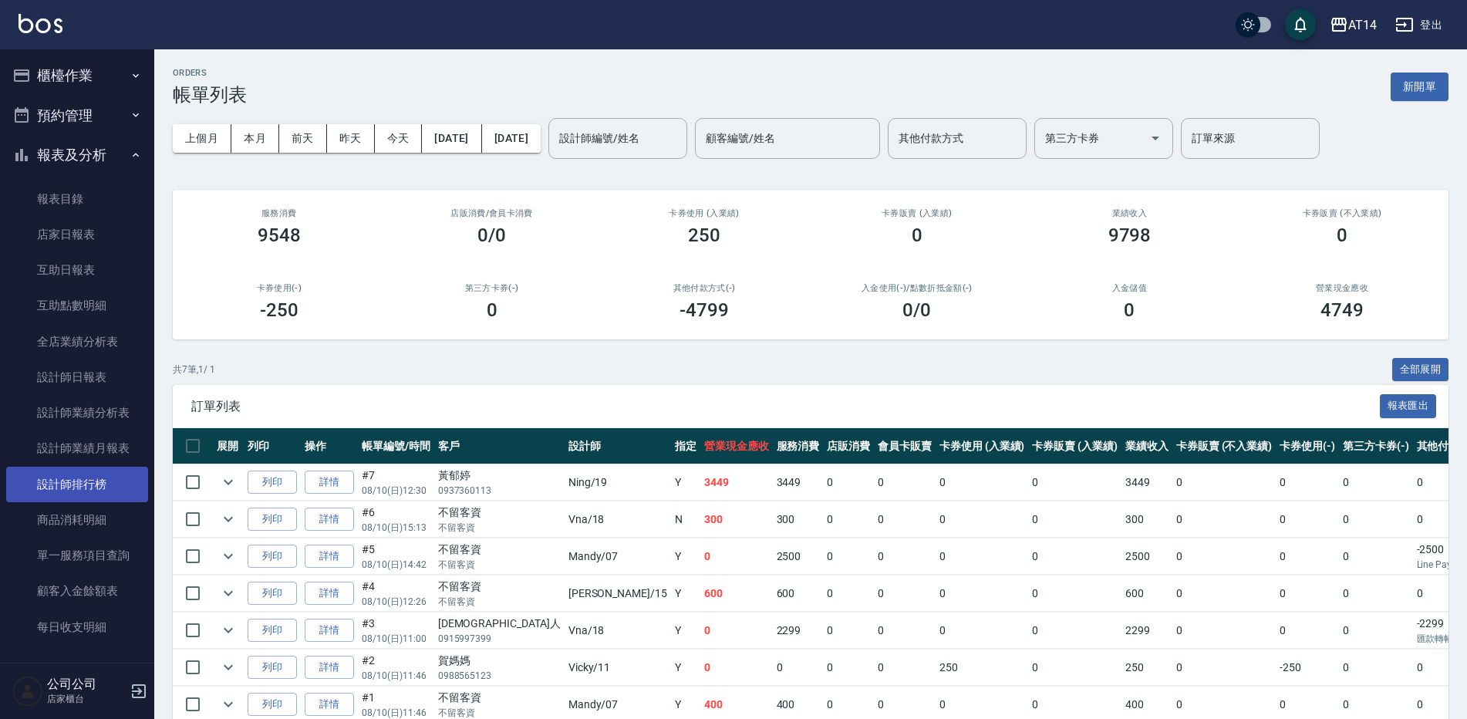
click at [106, 477] on link "設計師排行榜" at bounding box center [77, 484] width 142 height 35
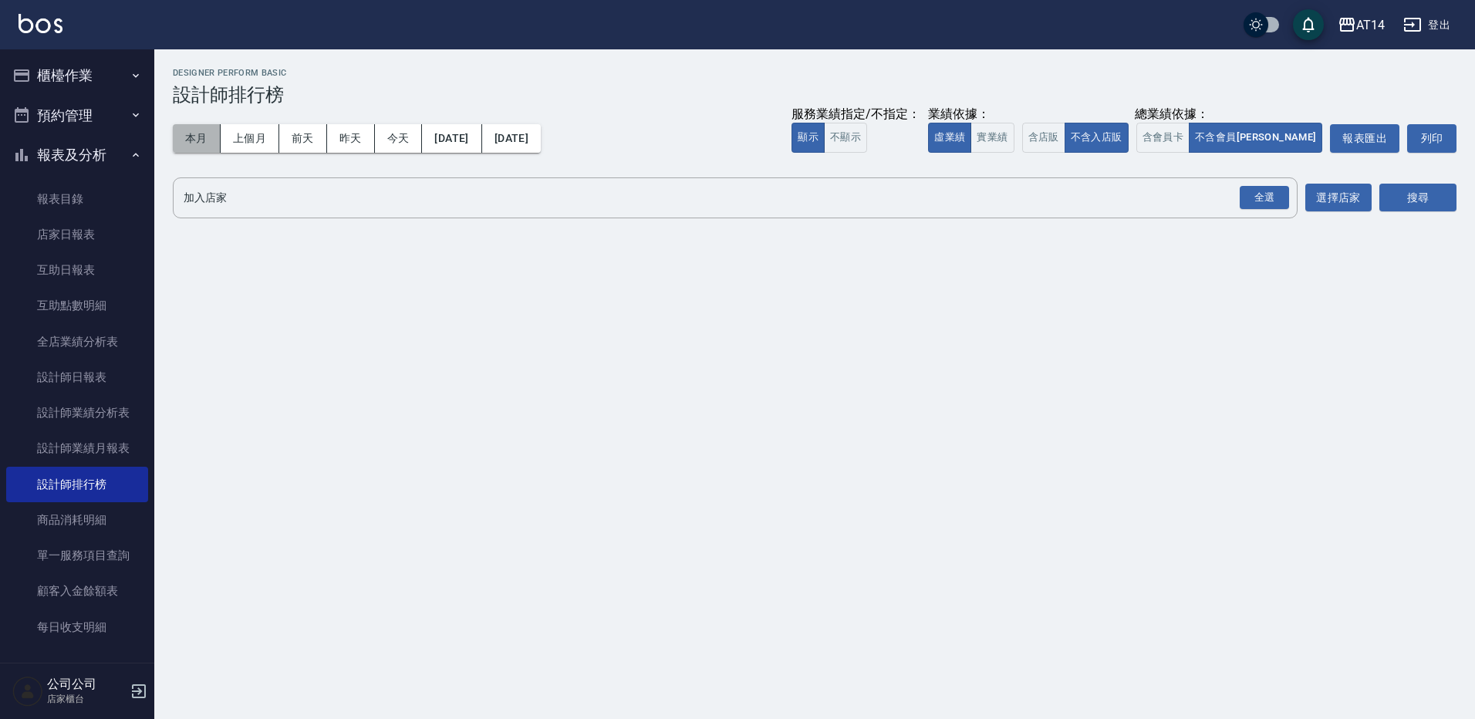
click at [187, 148] on button "本月" at bounding box center [197, 138] width 48 height 29
click at [1252, 194] on div "全選" at bounding box center [1264, 198] width 49 height 24
click at [1394, 198] on button "搜尋" at bounding box center [1417, 198] width 77 height 29
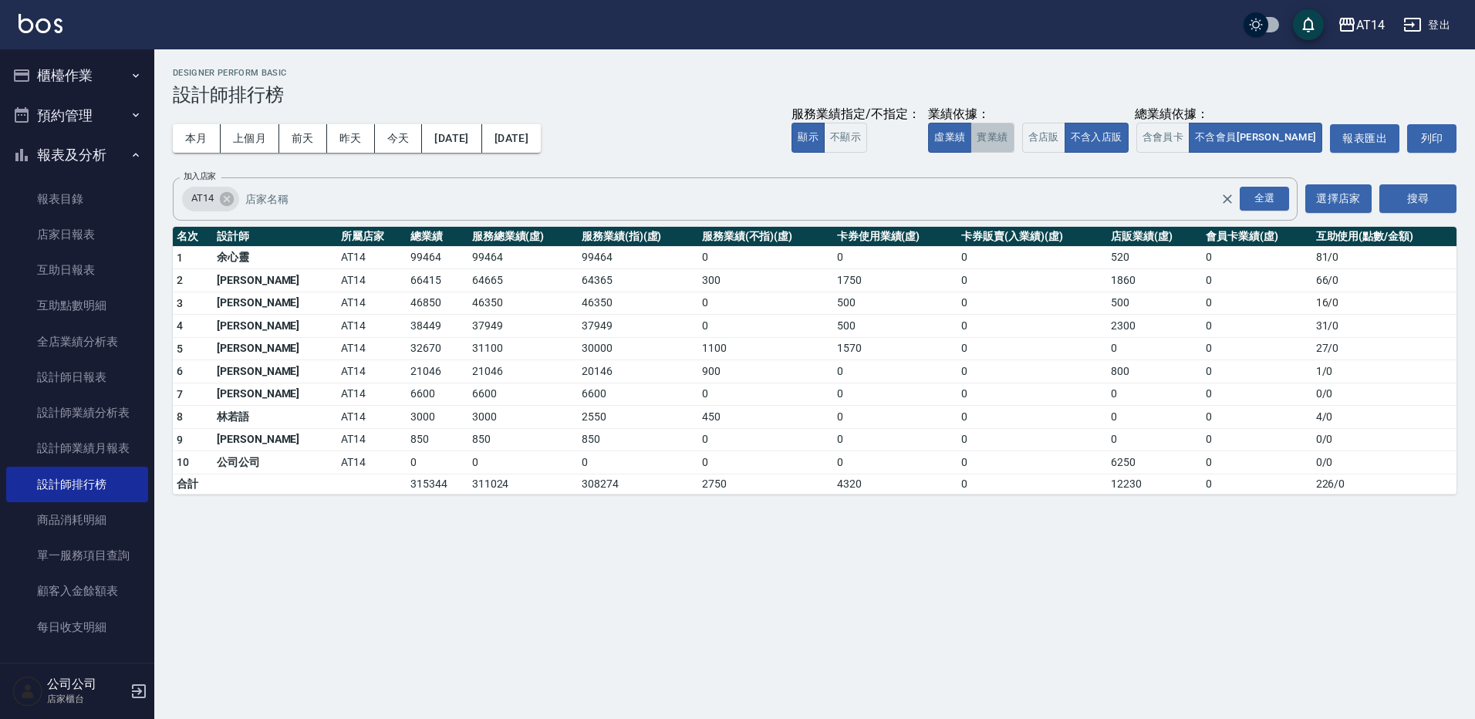
click at [1014, 141] on button "實業績" at bounding box center [991, 138] width 43 height 30
click at [481, 143] on button "2025/08/01" at bounding box center [451, 138] width 59 height 29
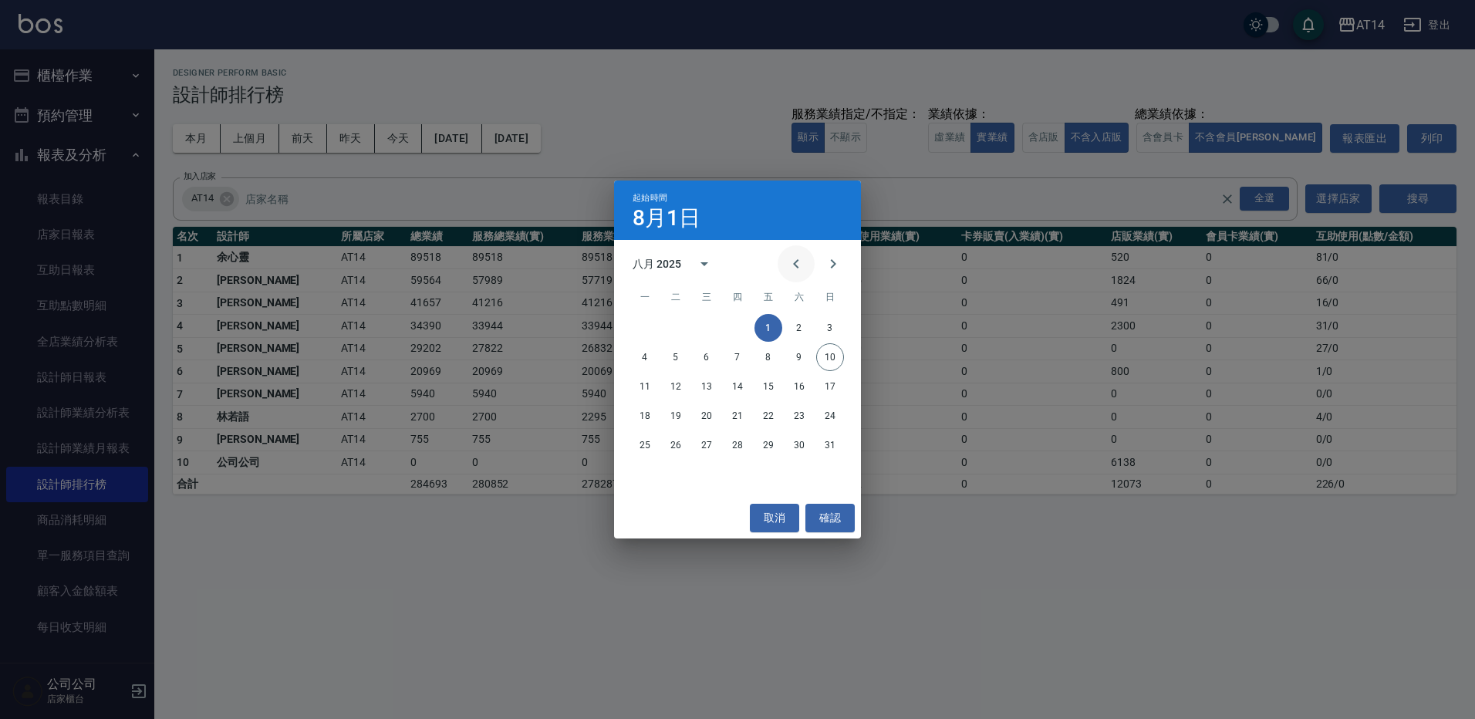
click at [799, 265] on icon "Previous month" at bounding box center [796, 264] width 19 height 19
click at [677, 326] on button "1" at bounding box center [676, 328] width 28 height 28
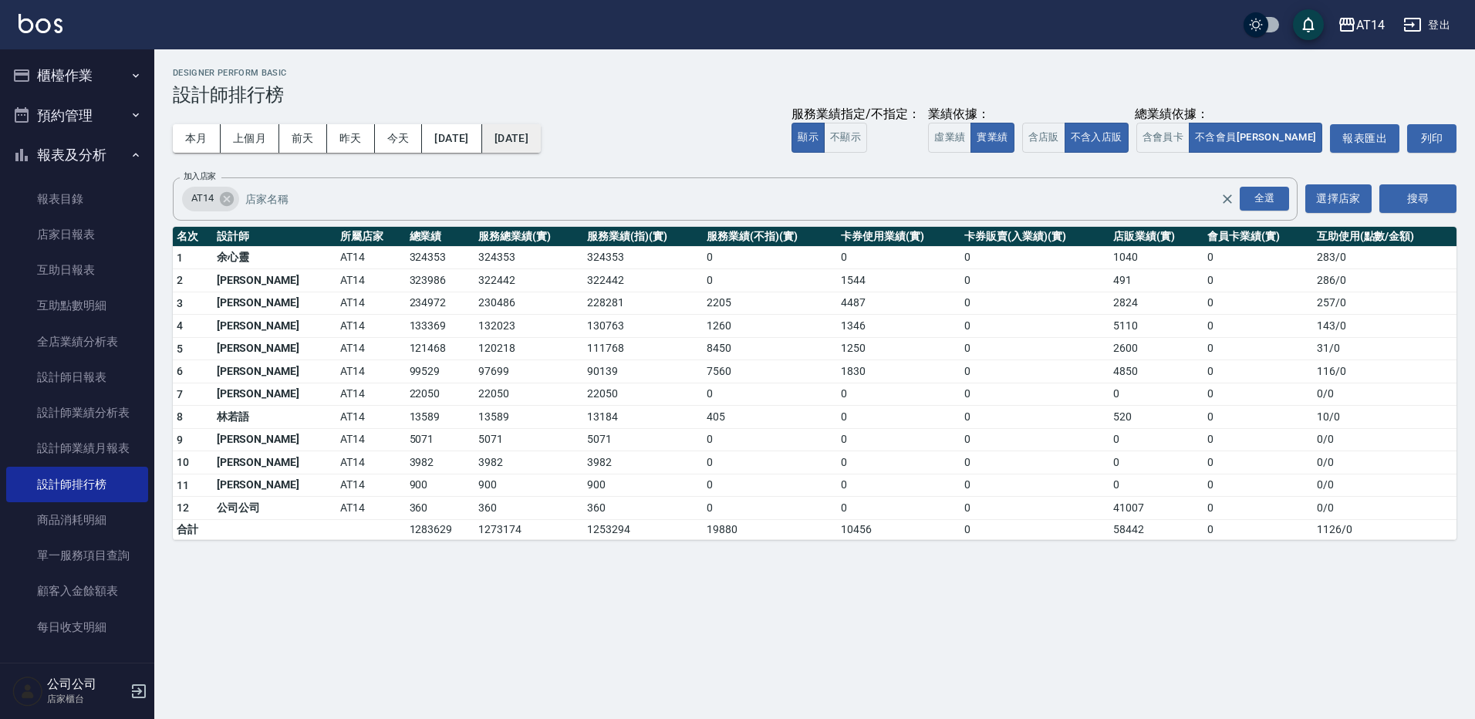
click at [541, 147] on button "2025/08/31" at bounding box center [511, 138] width 59 height 29
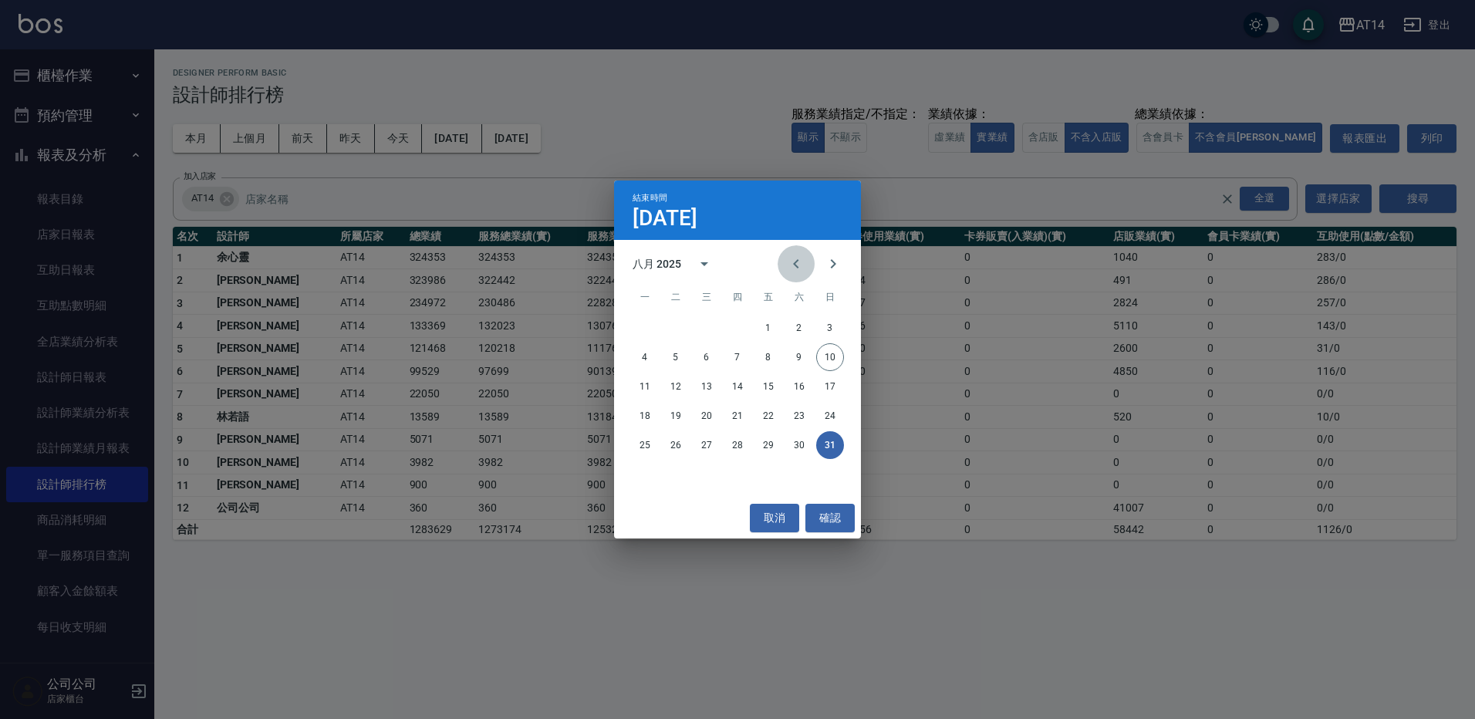
click at [788, 261] on icon "Previous month" at bounding box center [796, 264] width 19 height 19
click at [734, 359] on button "10" at bounding box center [738, 357] width 28 height 28
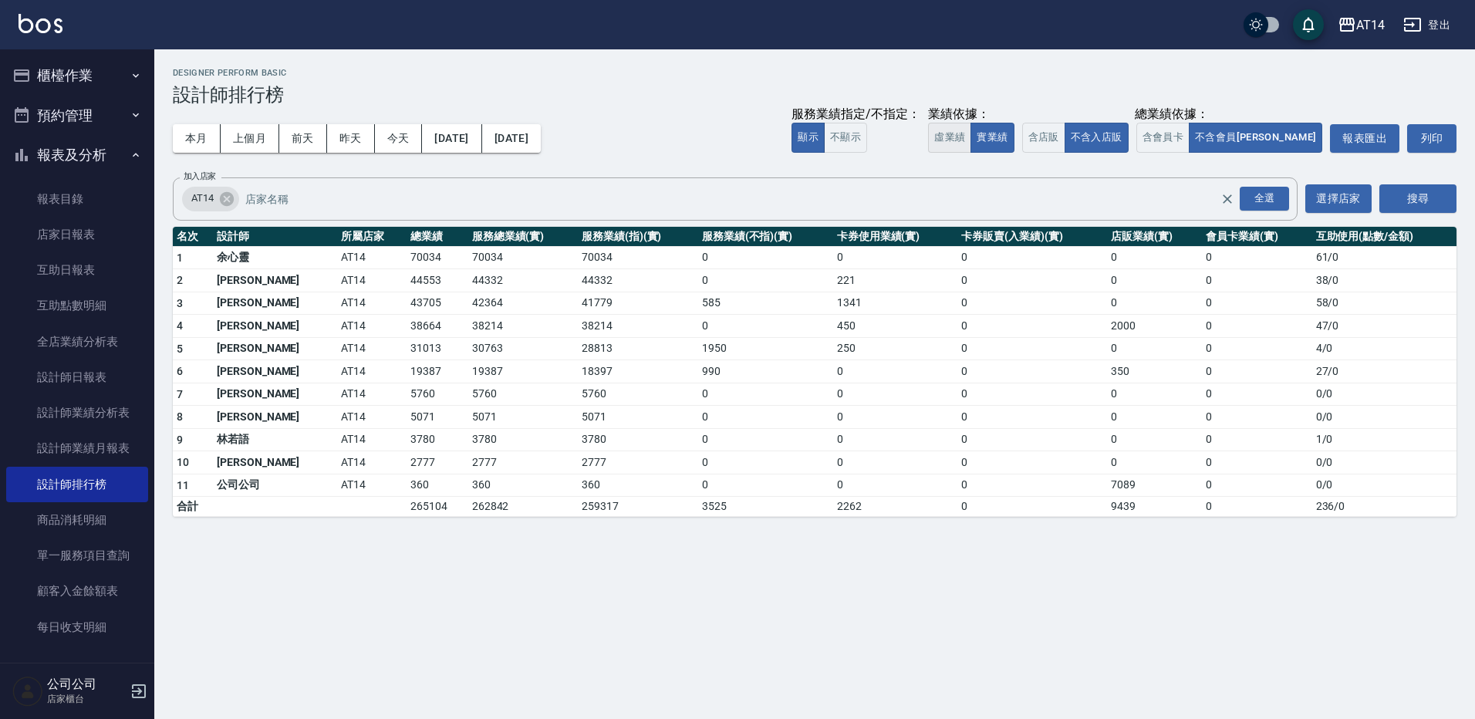
click at [971, 136] on button "虛業績" at bounding box center [949, 138] width 43 height 30
click at [1014, 139] on button "實業績" at bounding box center [991, 138] width 43 height 30
click at [191, 133] on button "本月" at bounding box center [197, 138] width 48 height 29
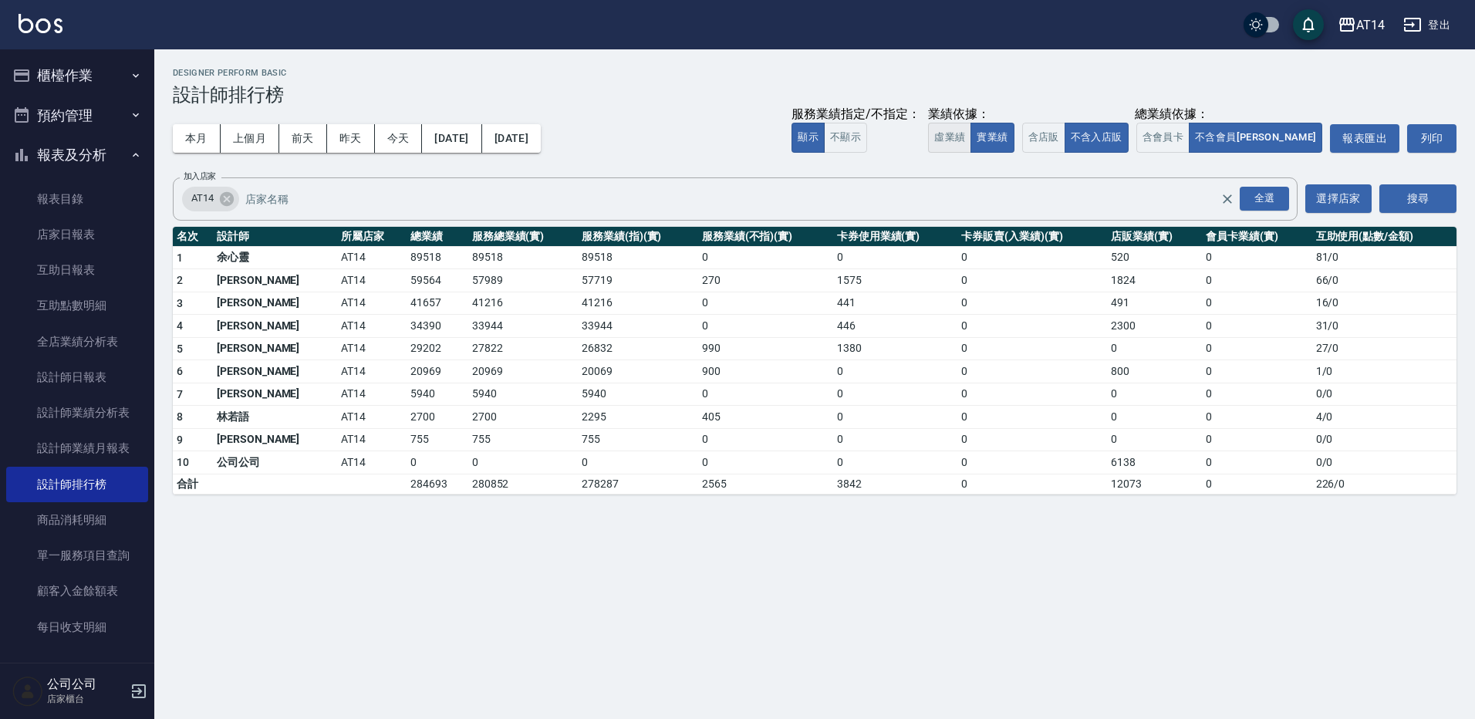
click at [971, 140] on button "虛業績" at bounding box center [949, 138] width 43 height 30
click at [1014, 135] on button "實業績" at bounding box center [991, 138] width 43 height 30
click at [95, 75] on button "櫃檯作業" at bounding box center [77, 76] width 142 height 40
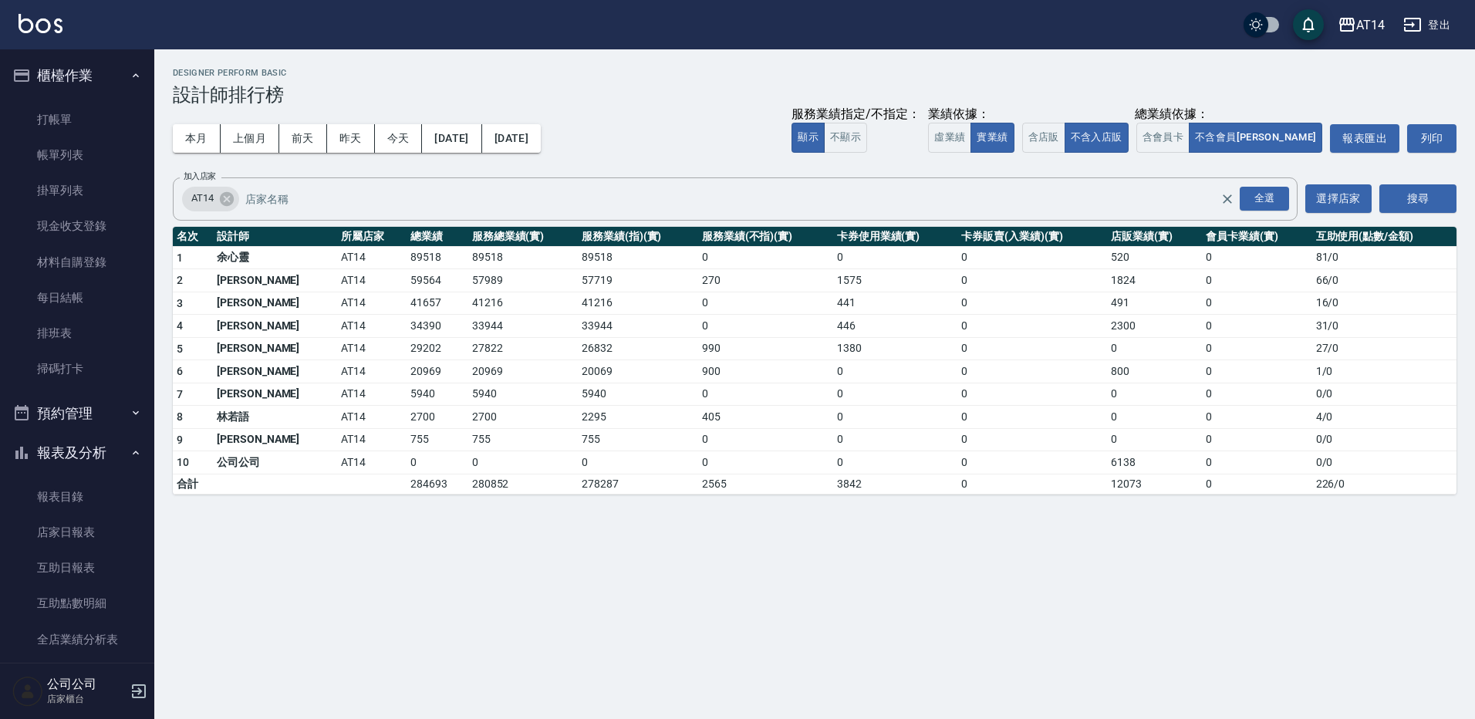
click at [83, 410] on button "預約管理" at bounding box center [77, 413] width 142 height 40
click at [84, 538] on link "單週預約紀錄" at bounding box center [77, 528] width 142 height 35
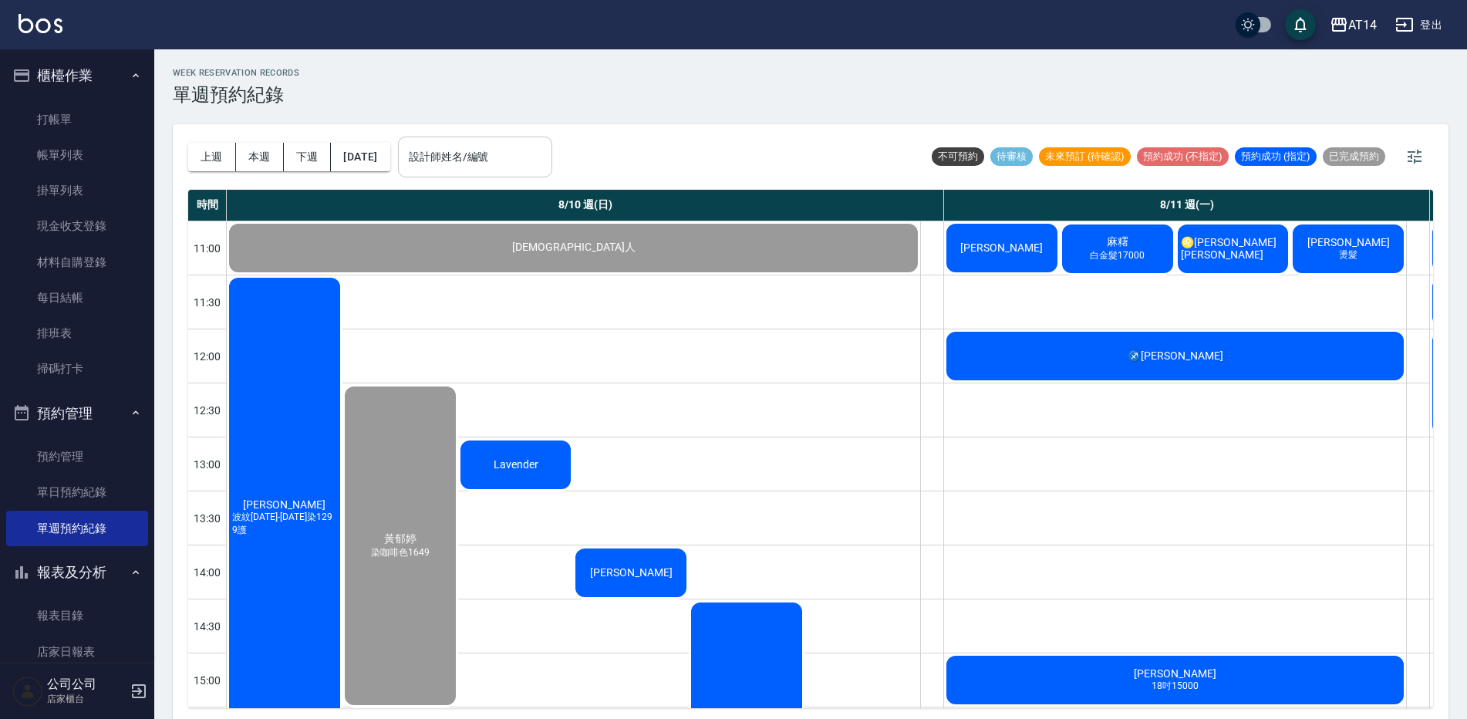
click at [536, 158] on input "設計師姓名/編號" at bounding box center [475, 156] width 140 height 27
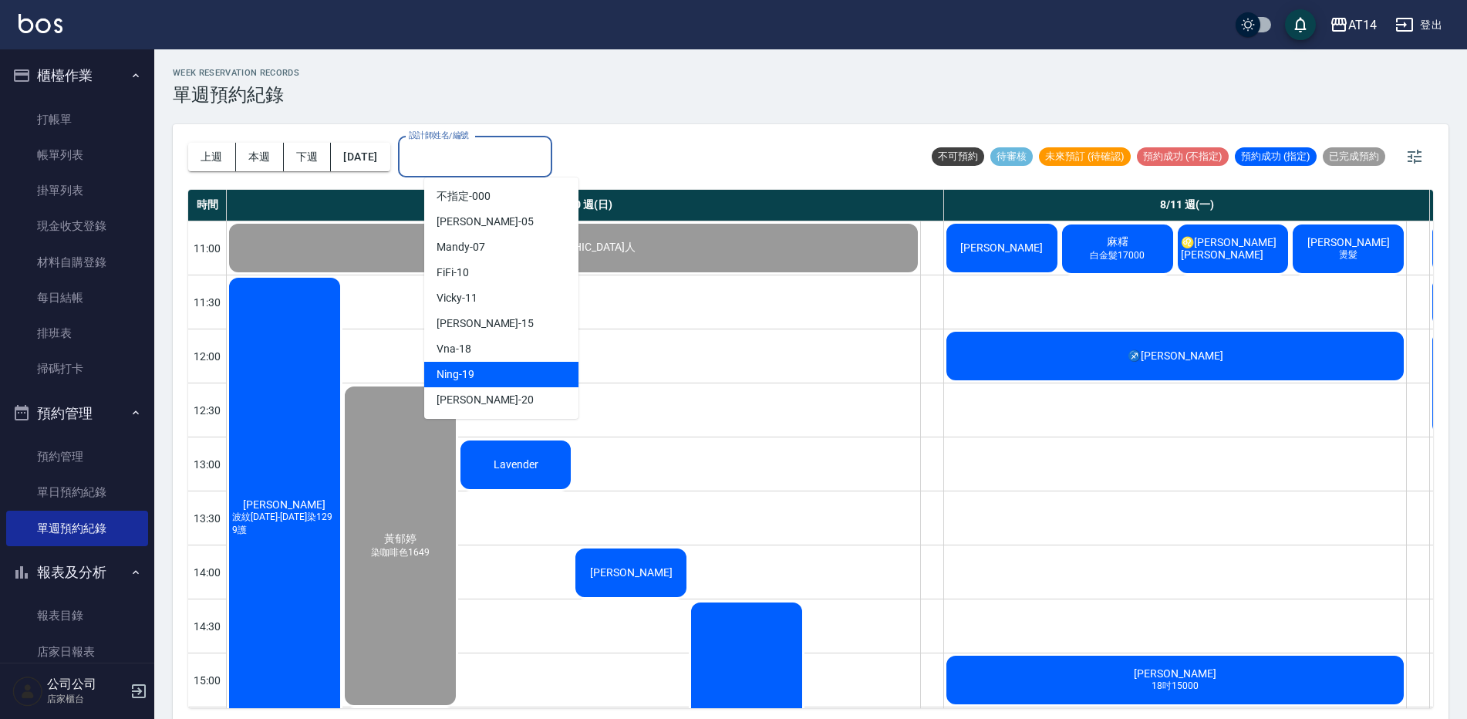
scroll to position [5, 0]
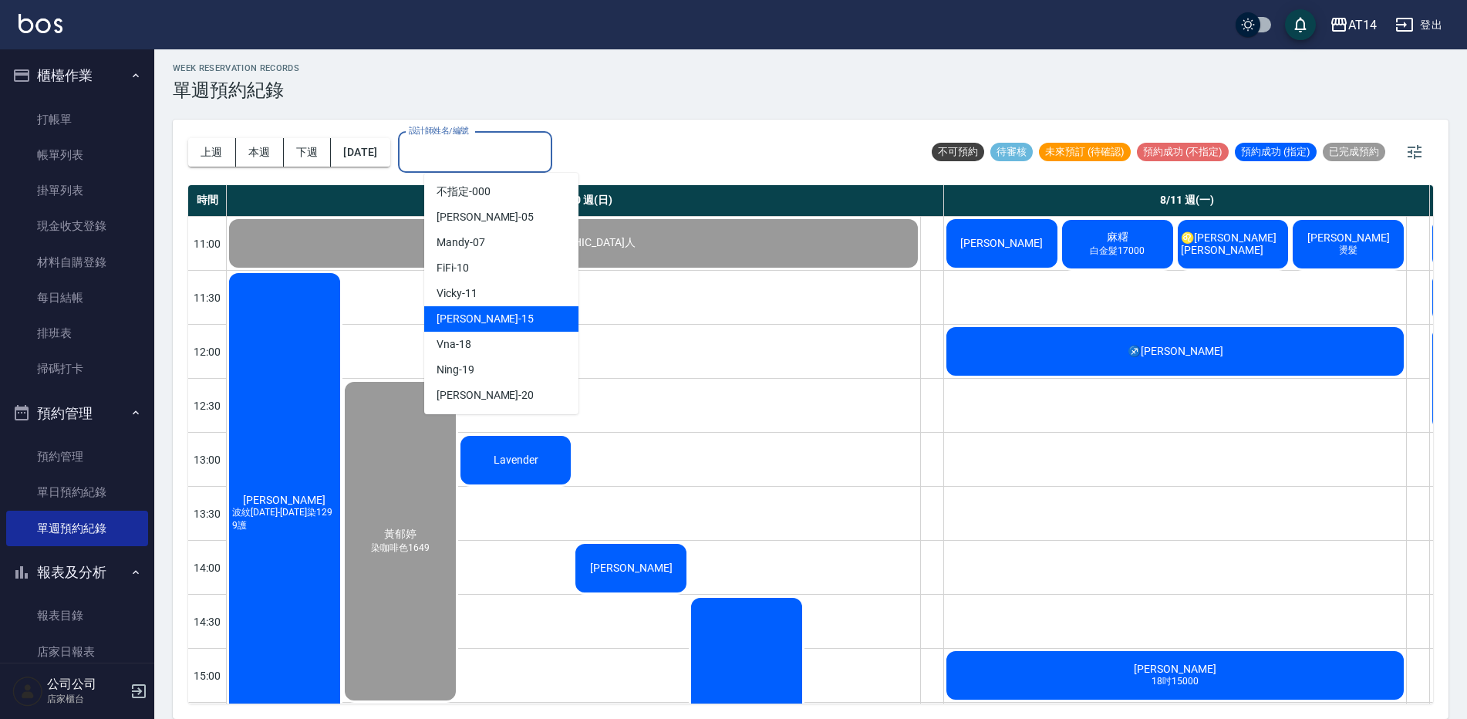
click at [519, 318] on div "Dora -15" at bounding box center [501, 318] width 154 height 25
type input "Dora-15"
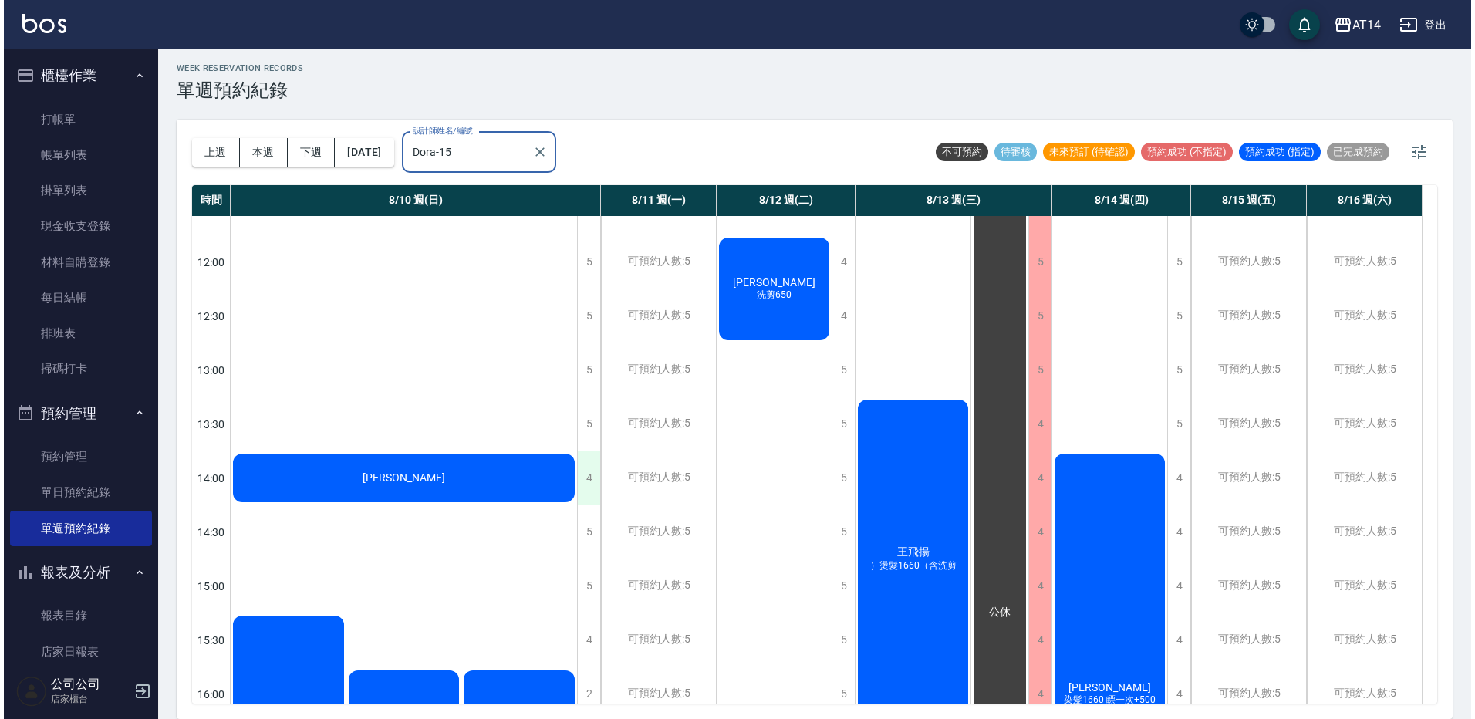
scroll to position [154, 0]
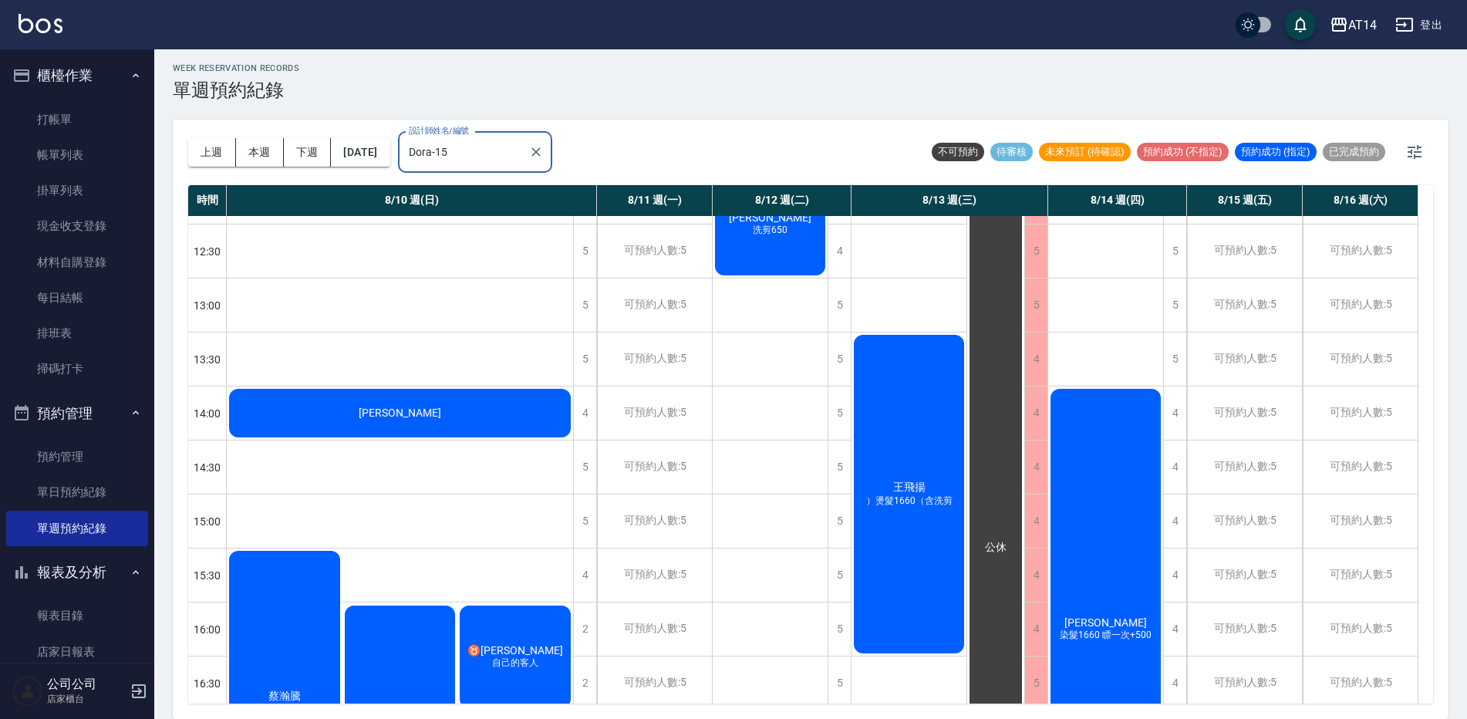
click at [521, 411] on div "[PERSON_NAME]" at bounding box center [400, 412] width 346 height 53
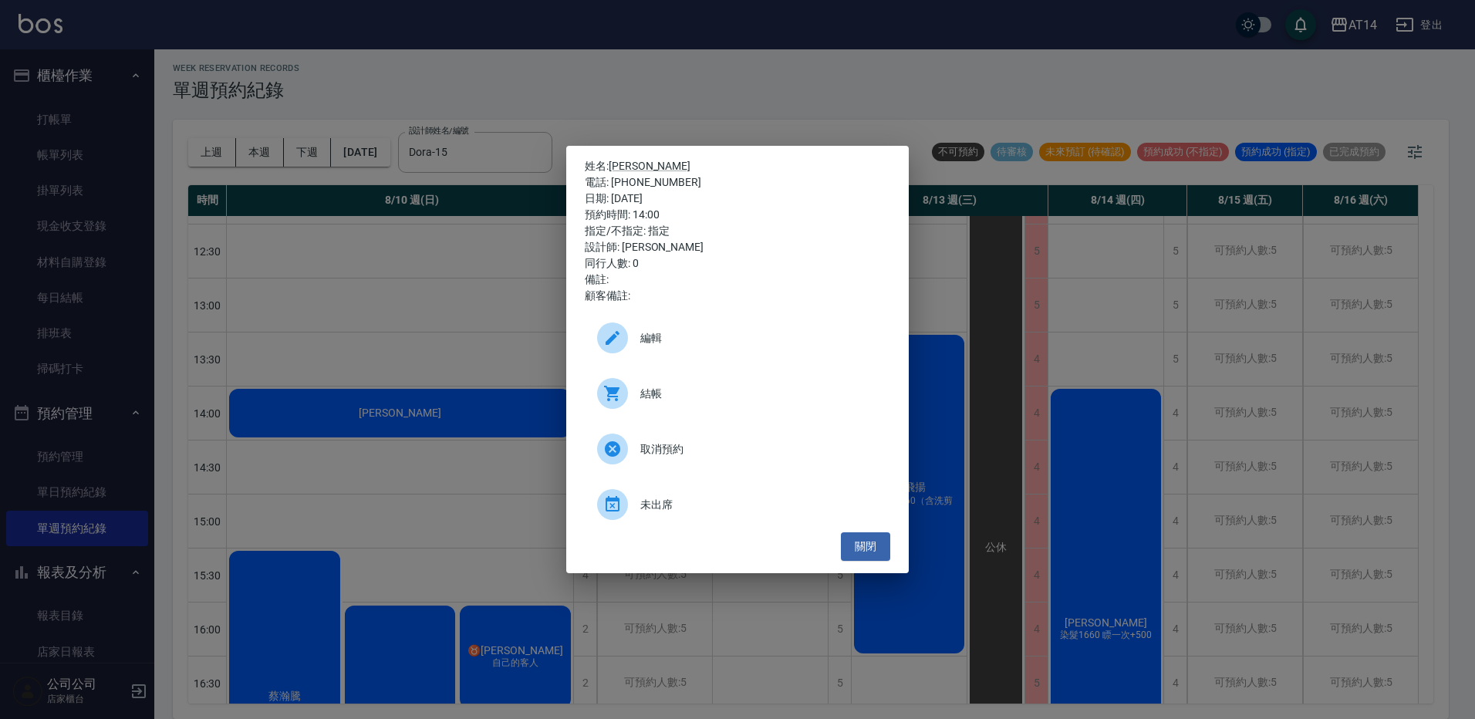
click at [626, 406] on div at bounding box center [618, 393] width 43 height 31
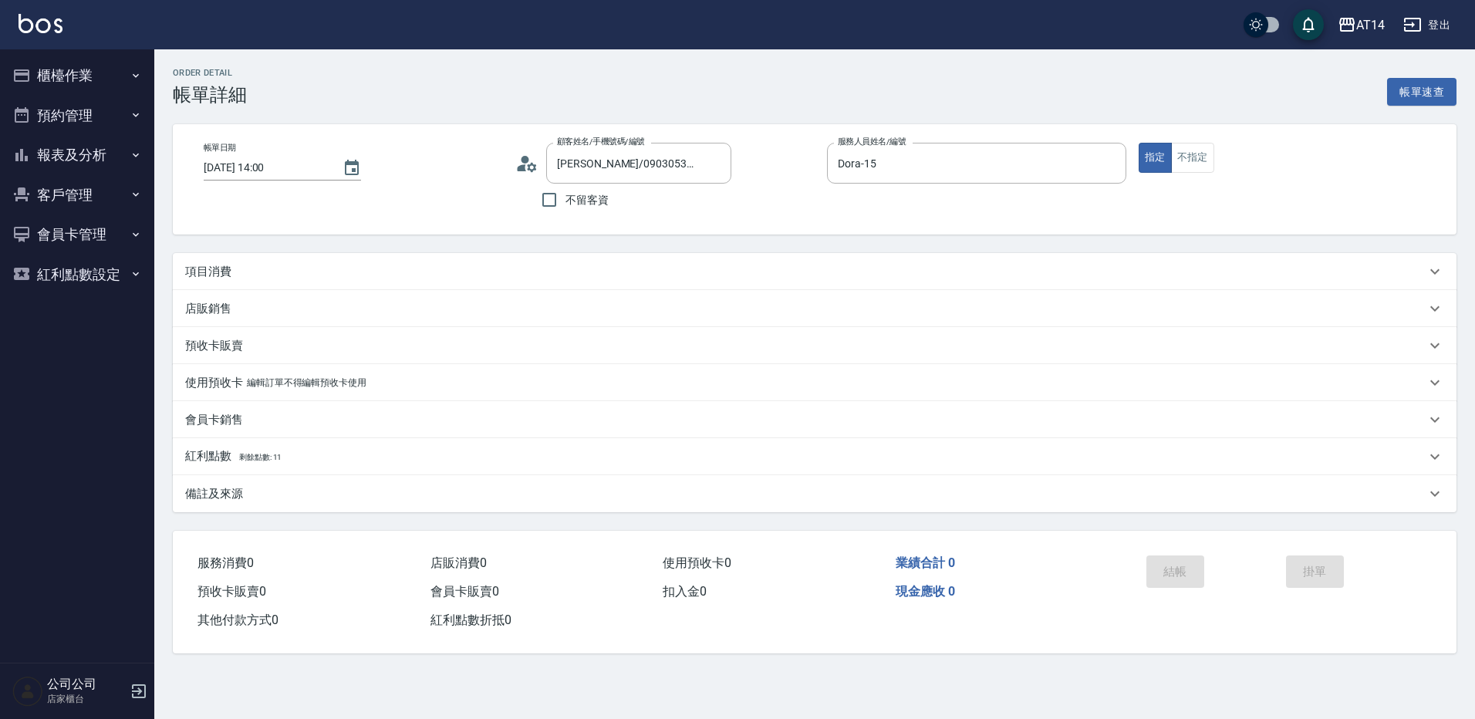
click at [258, 264] on div "項目消費" at bounding box center [805, 272] width 1240 height 16
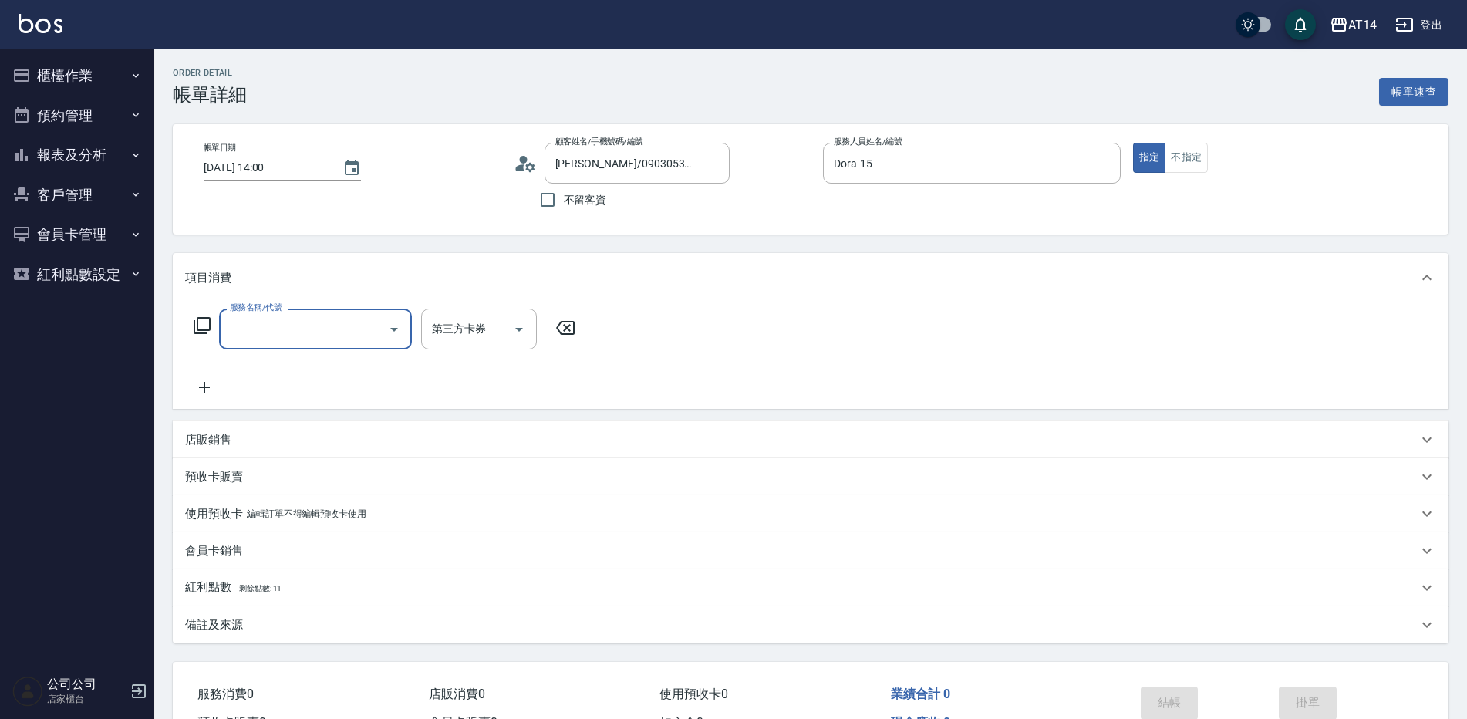
click at [319, 337] on input "服務名稱/代號" at bounding box center [304, 328] width 156 height 27
type input "022"
type input "1"
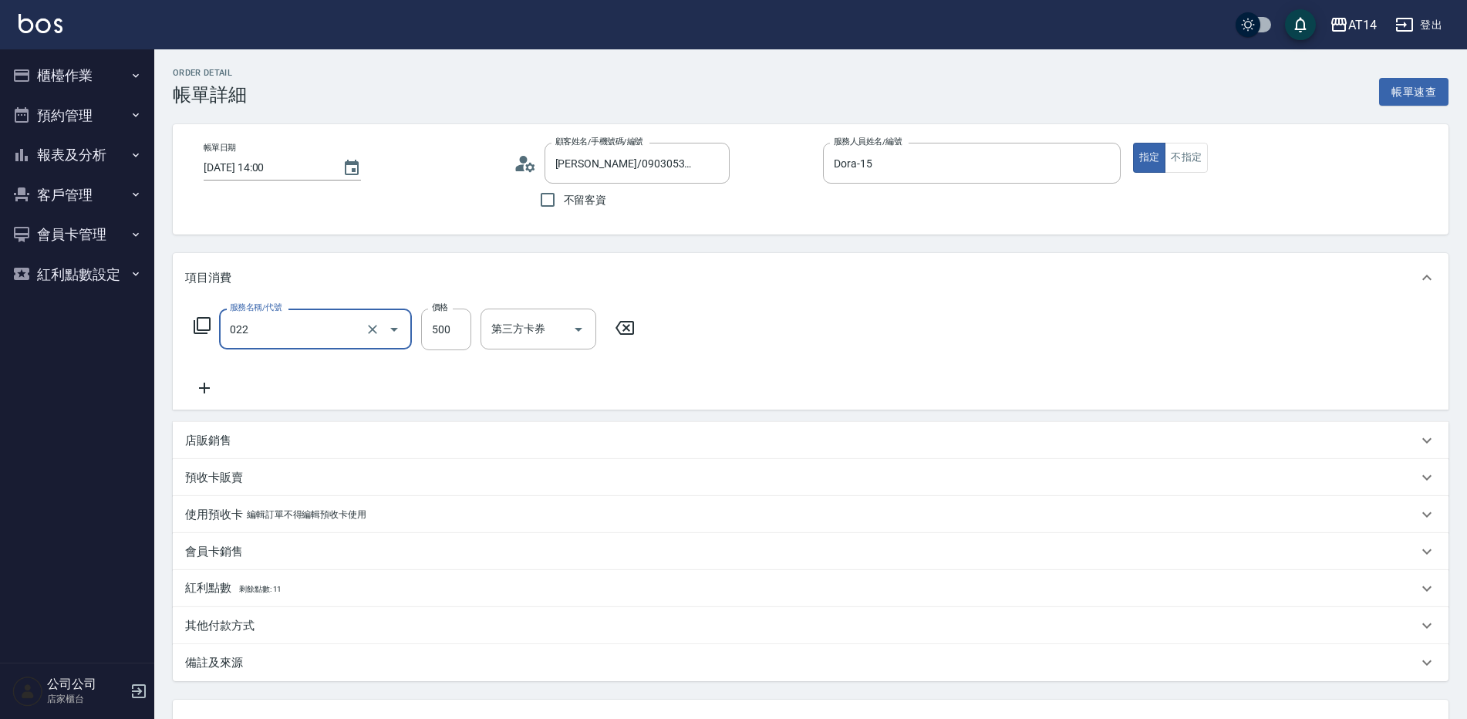
type input "洗髮+剪髮(022)"
type input "5"
type input "0"
type input "550"
type input "1"
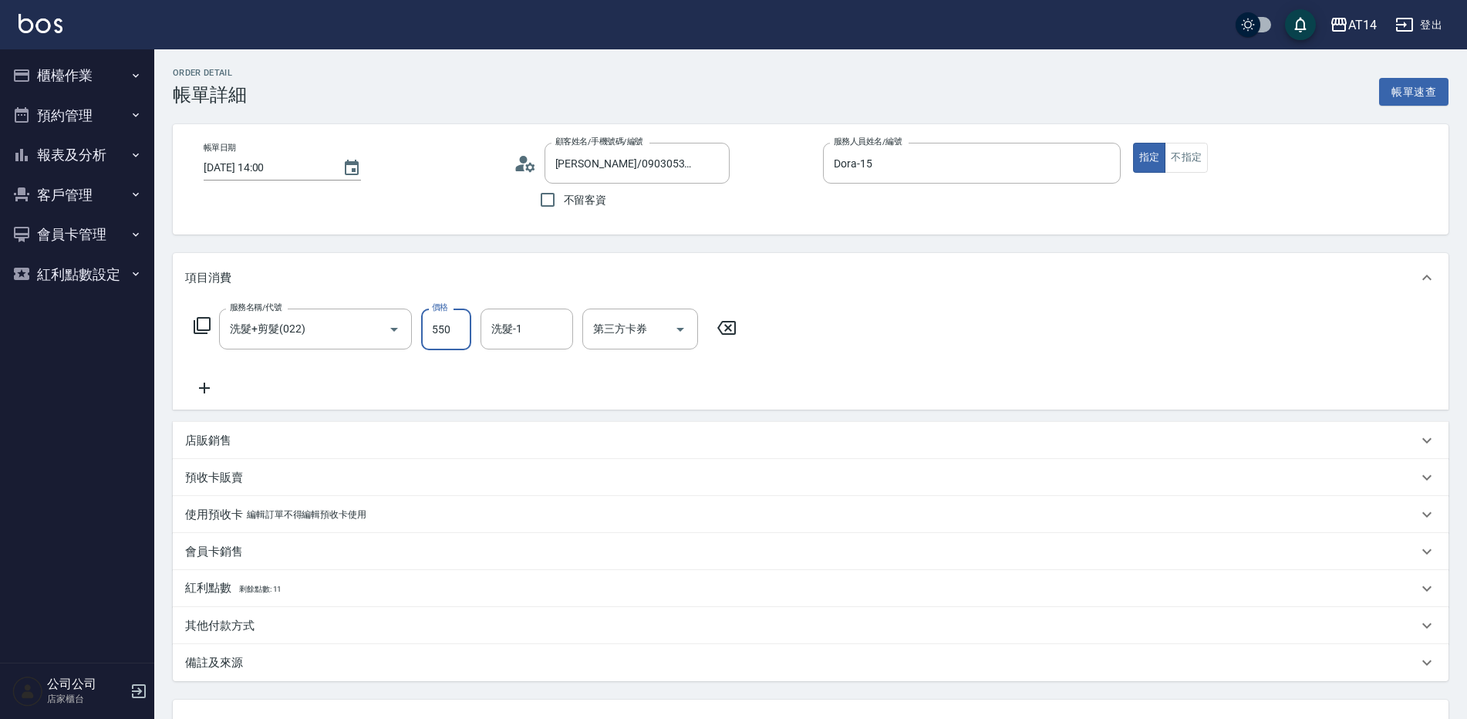
type input "550"
type input "Eric-20"
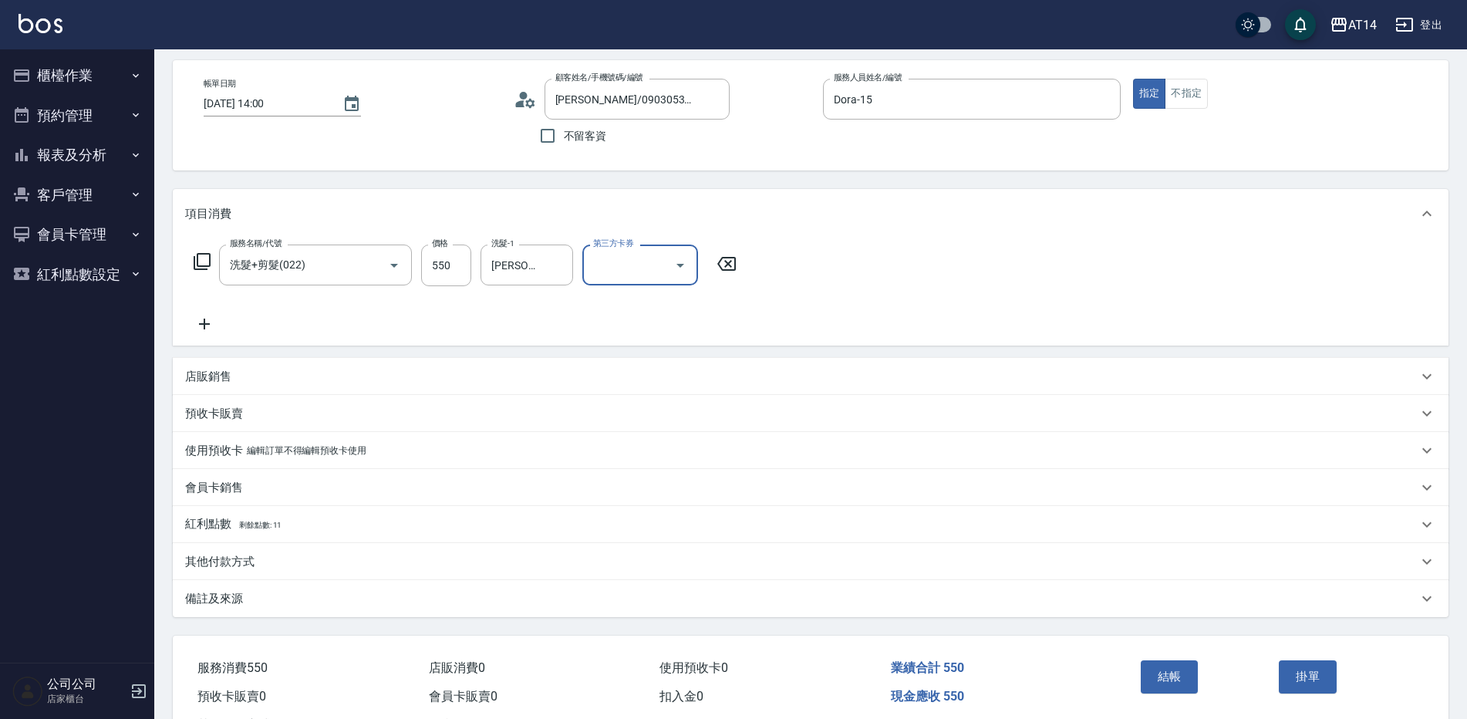
scroll to position [129, 0]
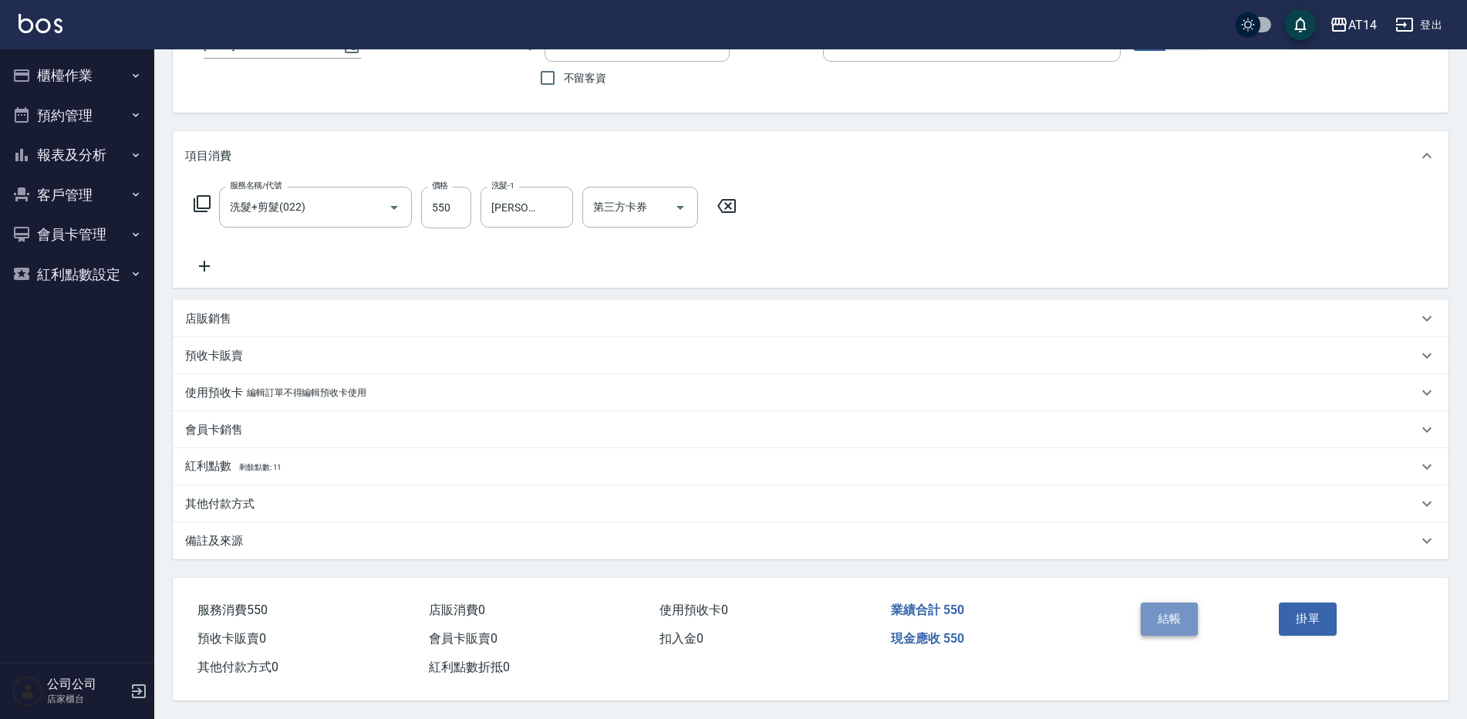
click at [1159, 619] on button "結帳" at bounding box center [1170, 618] width 58 height 32
